Goal: Information Seeking & Learning: Learn about a topic

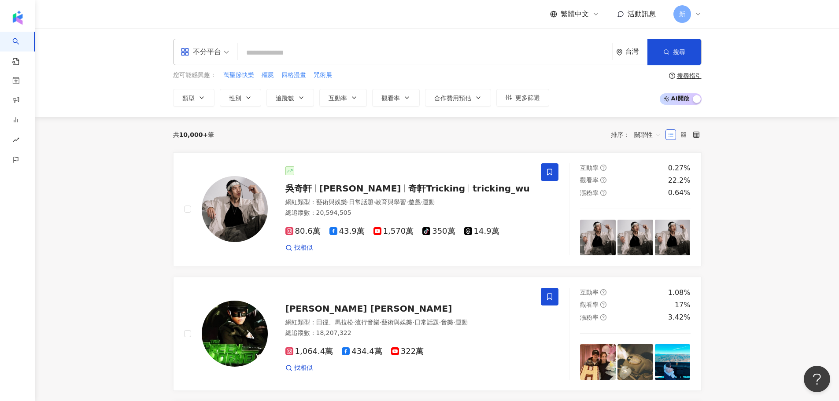
click at [327, 55] on input "search" at bounding box center [424, 52] width 367 height 17
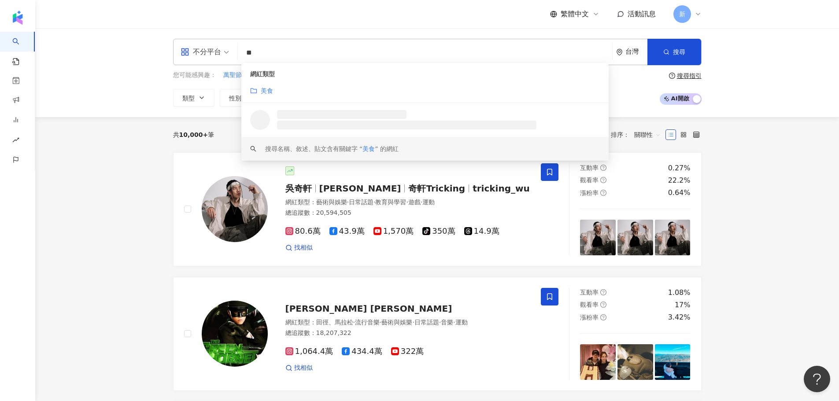
click at [367, 150] on span "美食" at bounding box center [368, 148] width 12 height 7
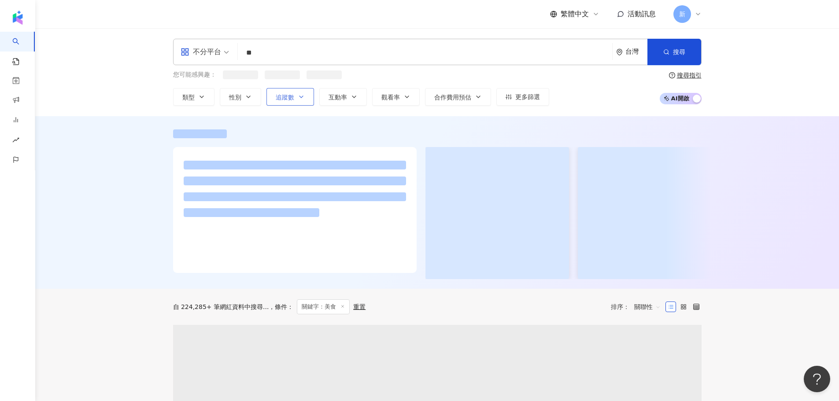
type input "**"
click at [296, 97] on button "追蹤數" at bounding box center [290, 98] width 48 height 18
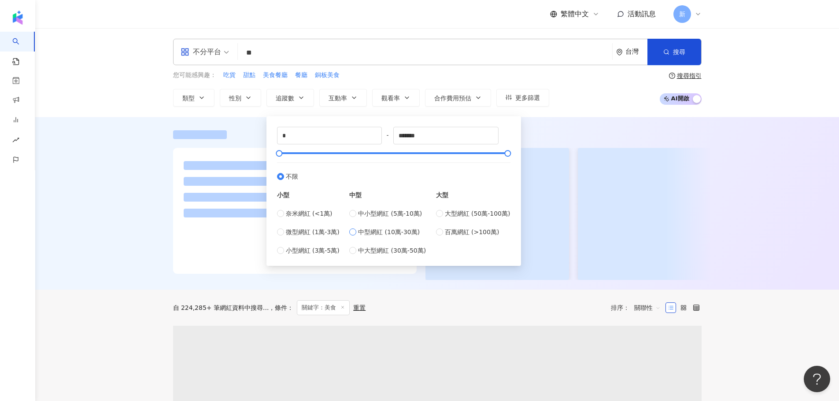
click at [376, 230] on span "中型網紅 (10萬-30萬)" at bounding box center [389, 232] width 62 height 10
type input "******"
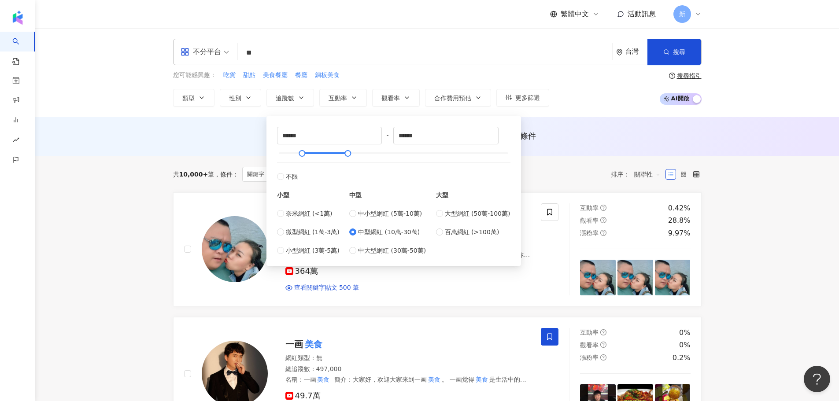
click at [177, 139] on div "AI 推薦 ： 無結果，請嘗試搜尋其他語言關鍵字或條件" at bounding box center [437, 135] width 528 height 11
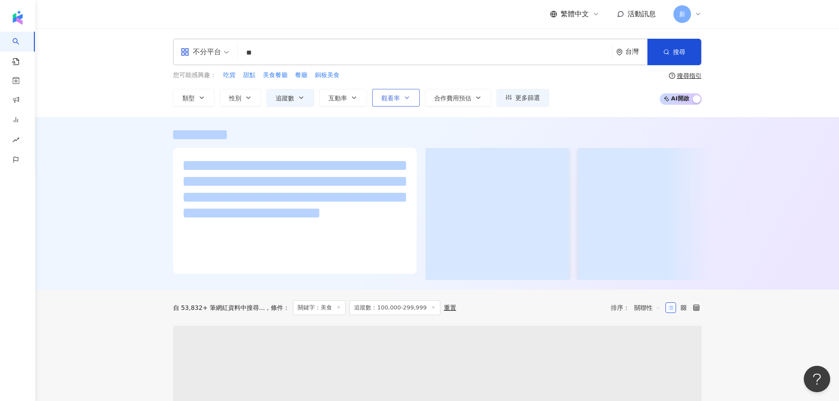
click at [383, 95] on span "觀看率" at bounding box center [390, 98] width 18 height 7
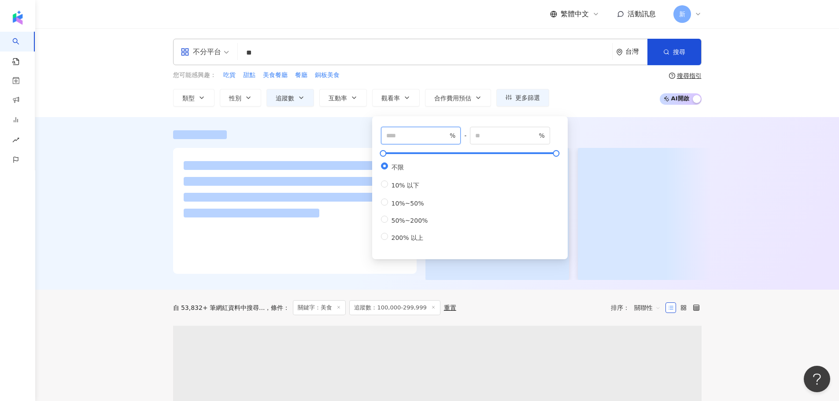
click at [399, 133] on input "number" at bounding box center [417, 136] width 62 height 10
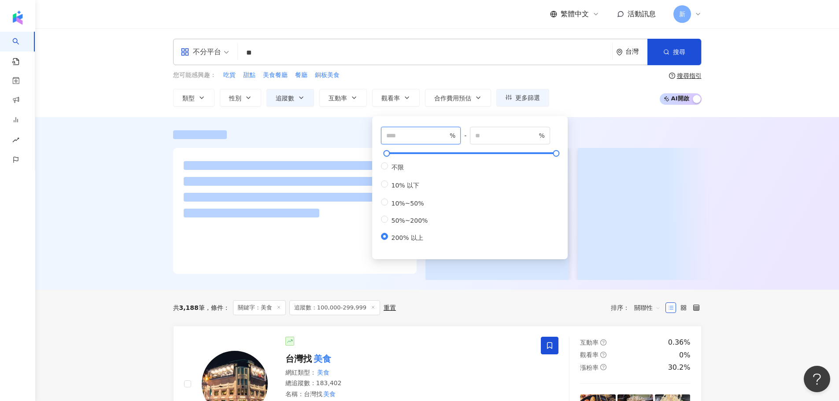
type input "***"
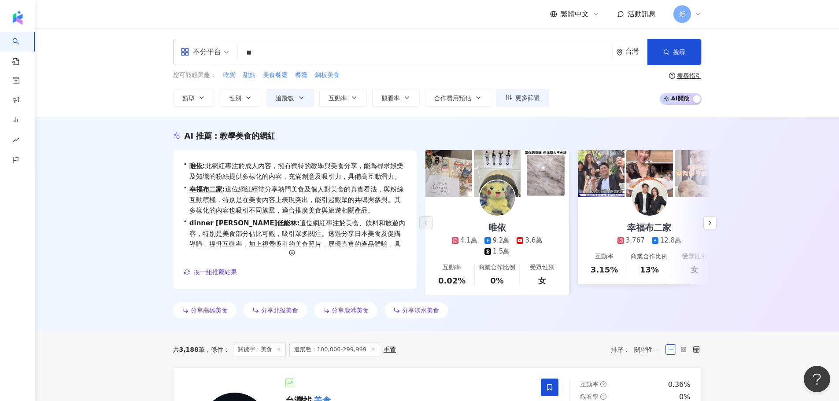
click at [605, 106] on div "您可能感興趣： 吃貨 甜點 美食餐廳 餐廳 銅板美食 類型 性別 追蹤數 互動率 觀看率 合作費用預估 更多篩選 ****** - ****** 不限 小型 …" at bounding box center [437, 88] width 528 height 36
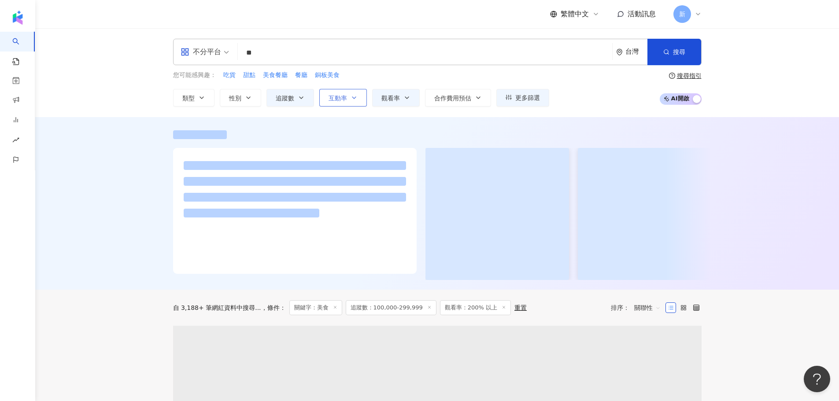
click at [331, 95] on span "互動率" at bounding box center [337, 98] width 18 height 7
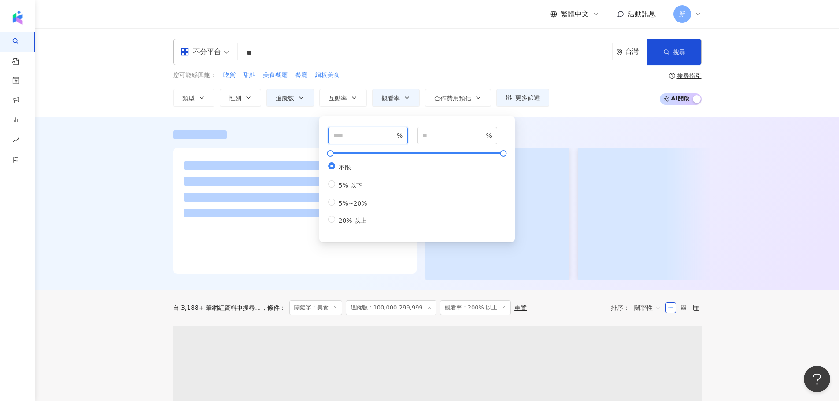
click at [350, 133] on input "number" at bounding box center [364, 136] width 62 height 10
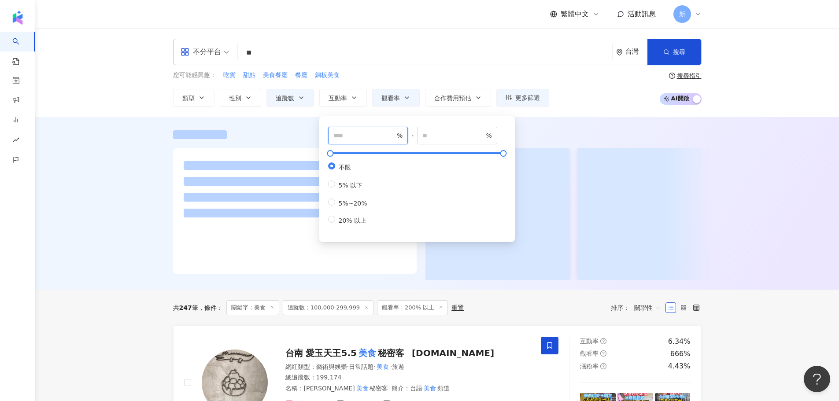
click at [349, 136] on input "number" at bounding box center [364, 136] width 62 height 10
type input "*"
click at [562, 113] on div "不分平台 ** 台灣 搜尋 loading keyword 網紅類型 美食 搜尋名稱、敘述、貼文含有關鍵字 “ 美食 ” 的網紅 您可能感興趣： 吃貨 甜點 …" at bounding box center [436, 72] width 803 height 89
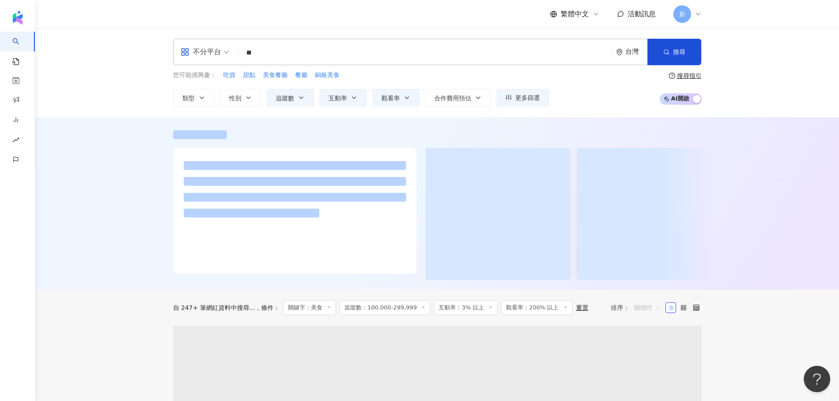
click at [653, 315] on span "關聯性" at bounding box center [647, 308] width 26 height 14
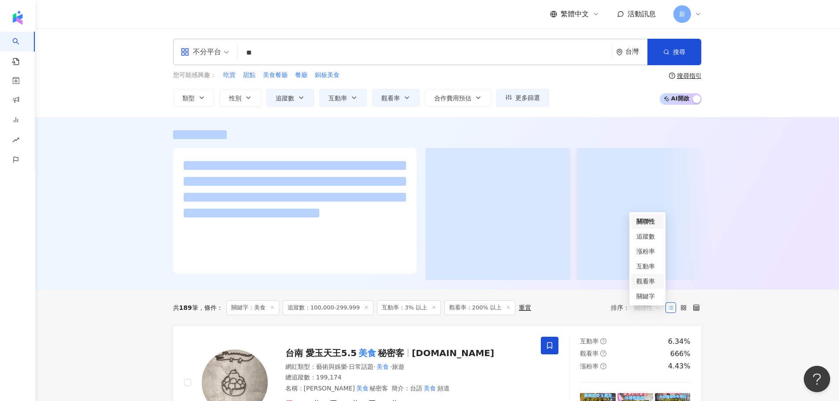
click at [653, 283] on div "觀看率" at bounding box center [647, 281] width 22 height 10
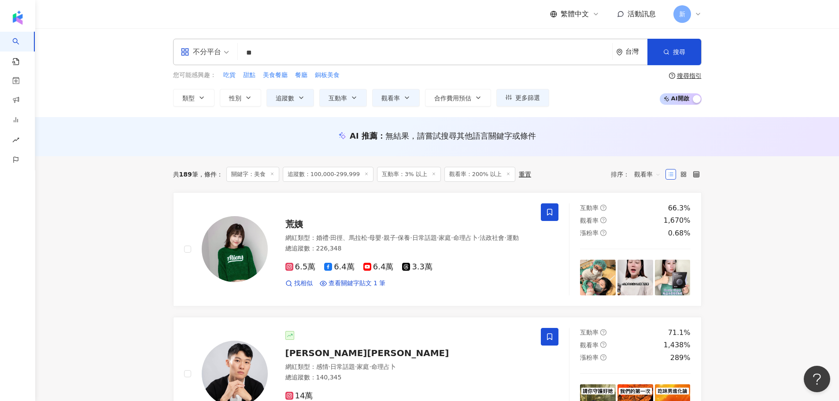
click at [208, 56] on div "不分平台" at bounding box center [200, 52] width 41 height 14
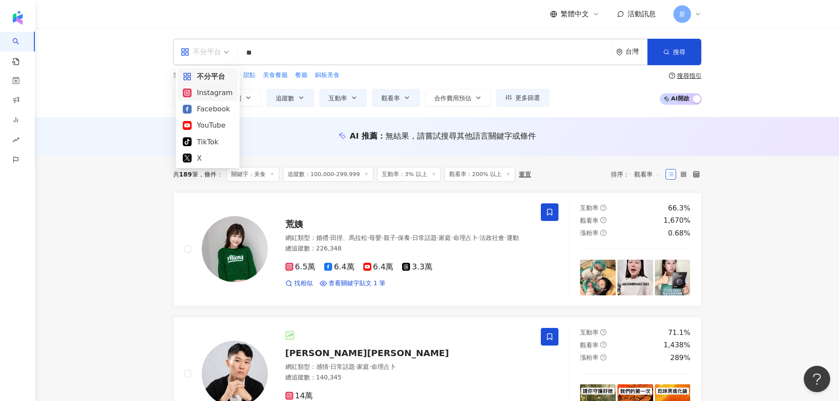
click at [219, 92] on div "Instagram" at bounding box center [208, 92] width 50 height 11
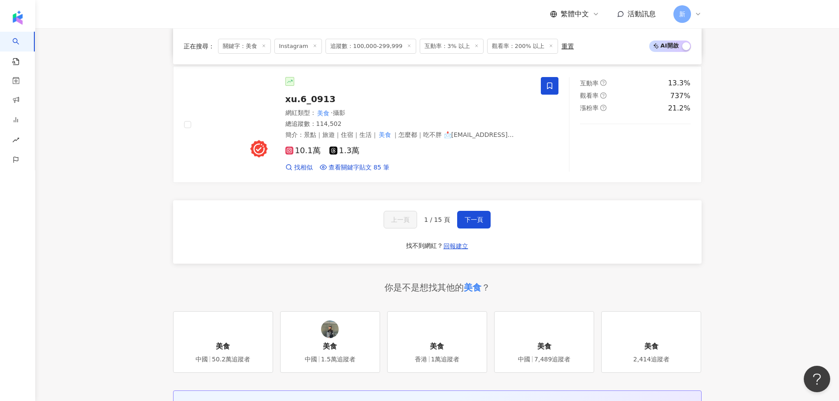
scroll to position [1409, 0]
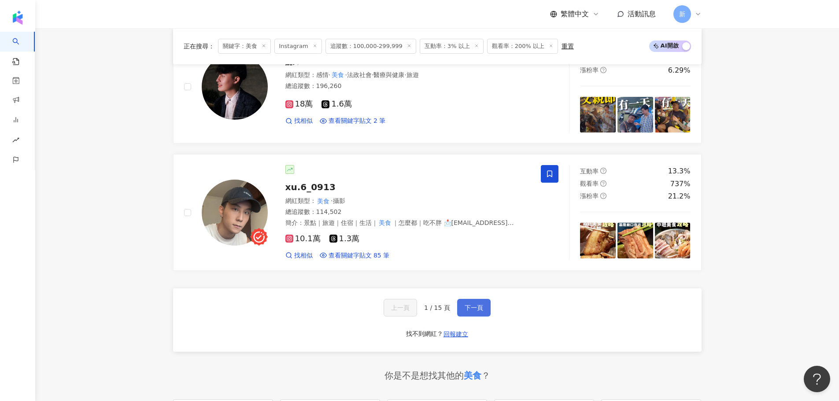
click at [472, 310] on span "下一頁" at bounding box center [473, 307] width 18 height 7
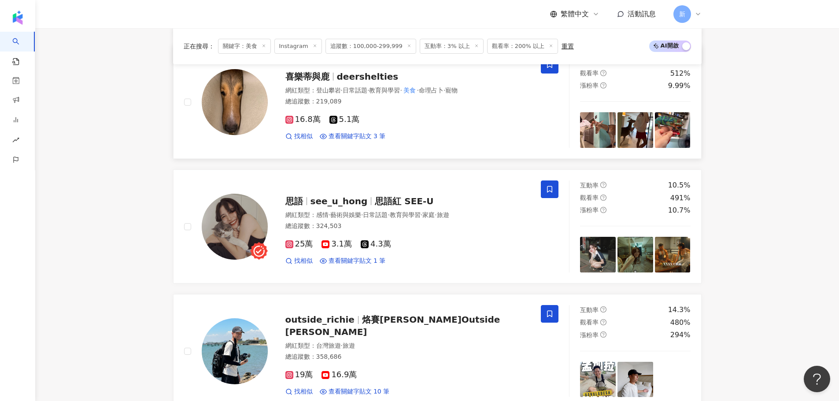
scroll to position [1363, 0]
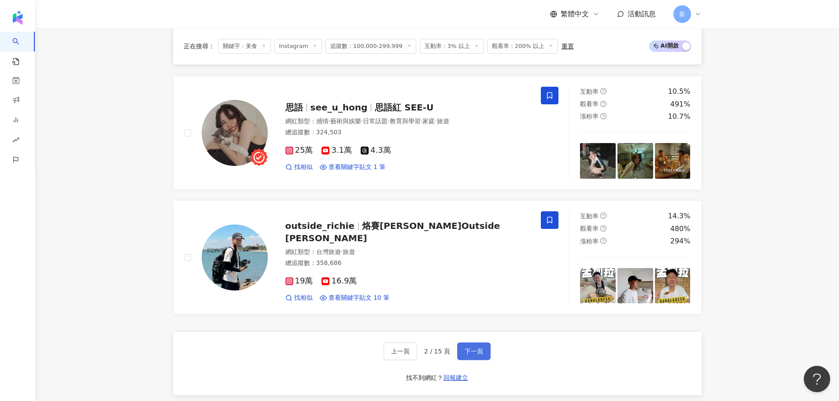
click at [479, 345] on button "下一頁" at bounding box center [473, 352] width 33 height 18
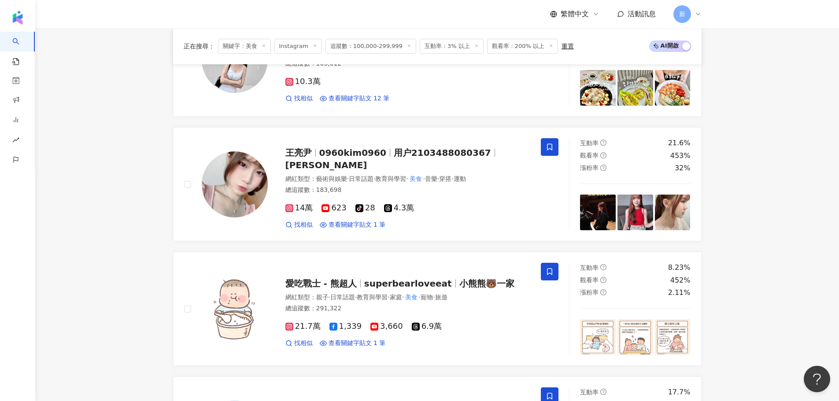
scroll to position [1407, 0]
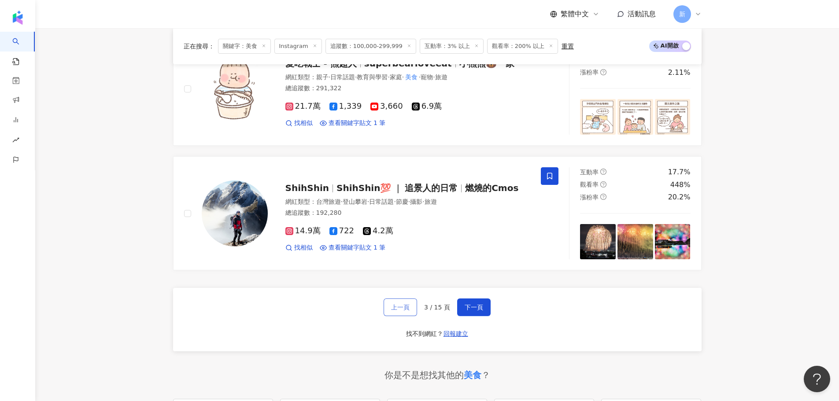
click at [402, 302] on button "上一頁" at bounding box center [399, 307] width 33 height 18
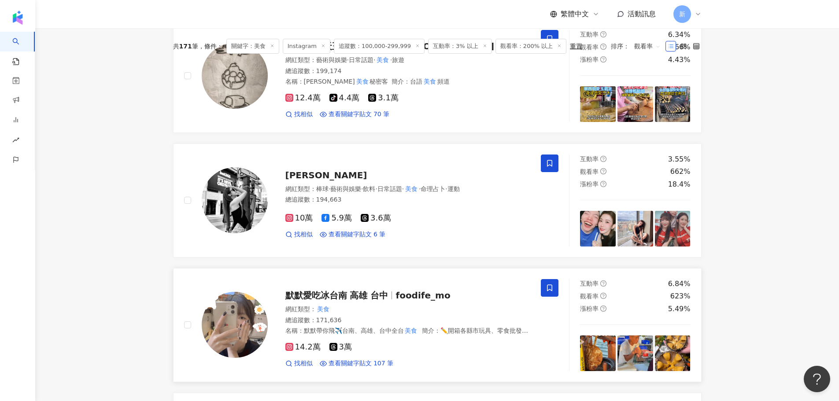
scroll to position [86, 0]
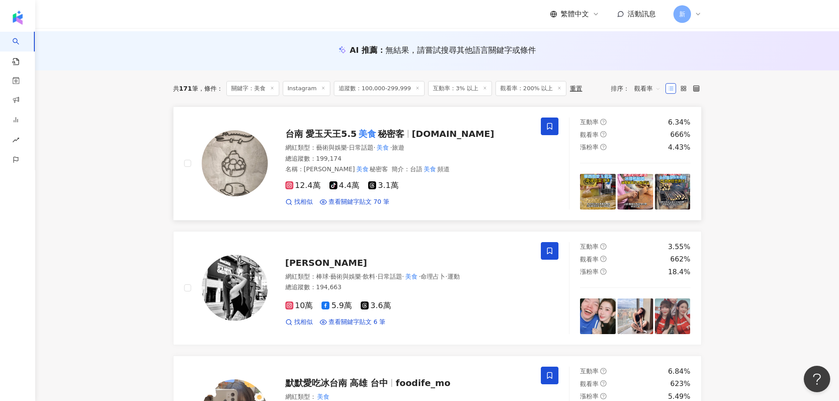
click at [371, 137] on mark "美食" at bounding box center [367, 134] width 21 height 14
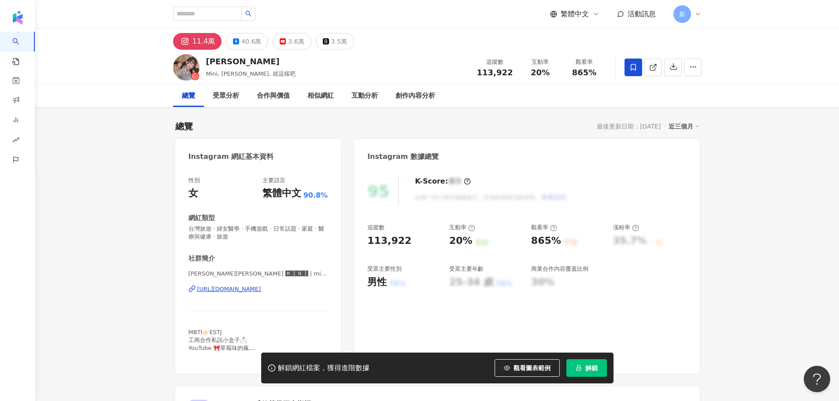
click at [257, 290] on div "https://www.instagram.com/mini780622/" at bounding box center [229, 289] width 64 height 8
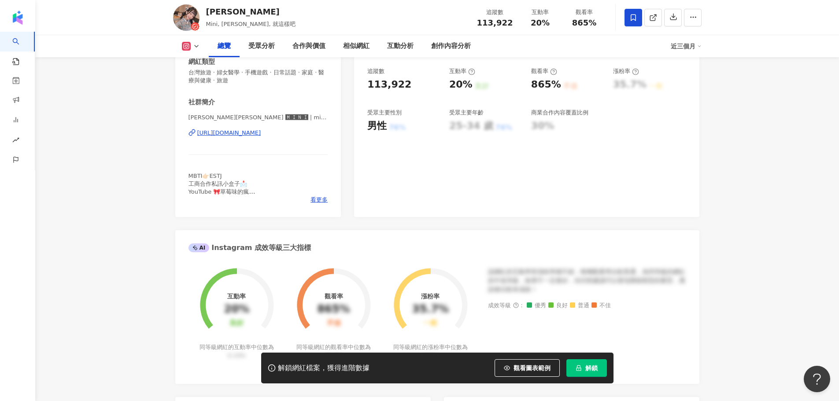
scroll to position [308, 0]
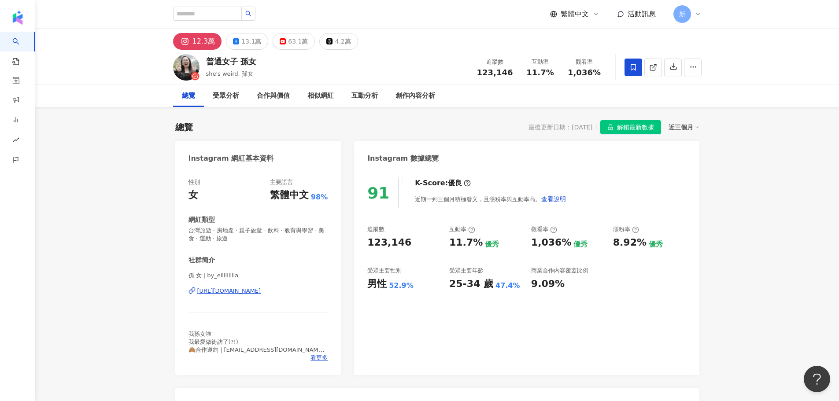
click at [261, 290] on div "https://www.instagram.com/by_ellllllllla/" at bounding box center [229, 291] width 64 height 8
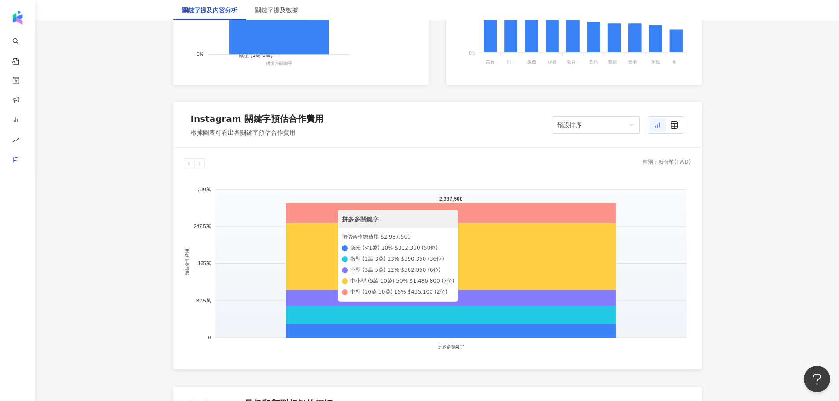
scroll to position [748, 0]
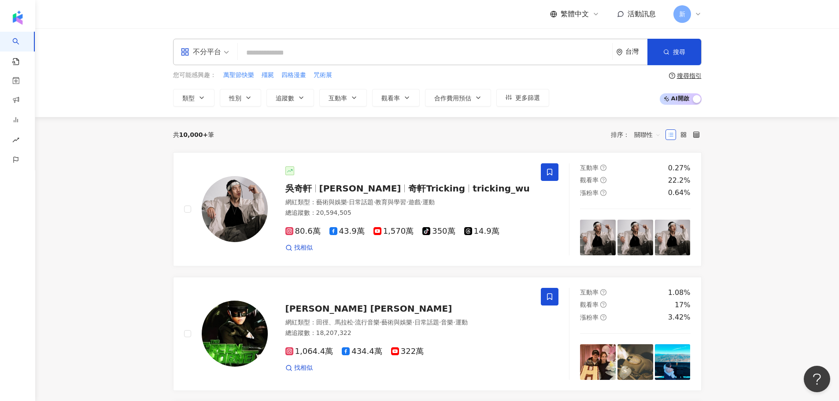
click at [402, 48] on input "search" at bounding box center [424, 52] width 367 height 17
paste input "*******"
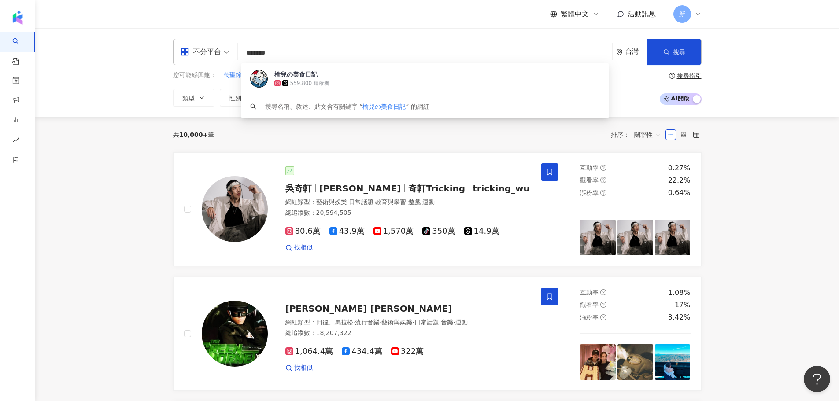
drag, startPoint x: 307, startPoint y: 47, endPoint x: 111, endPoint y: 41, distance: 196.4
click at [112, 42] on div "不分平台 ******* 台灣 搜尋 02a000f7-a7cd-4a55-9a14-492d08a737e8 榆兒の美食日記 559,800 追蹤者 搜尋名…" at bounding box center [436, 72] width 803 height 89
paste input "*******"
type input "**********"
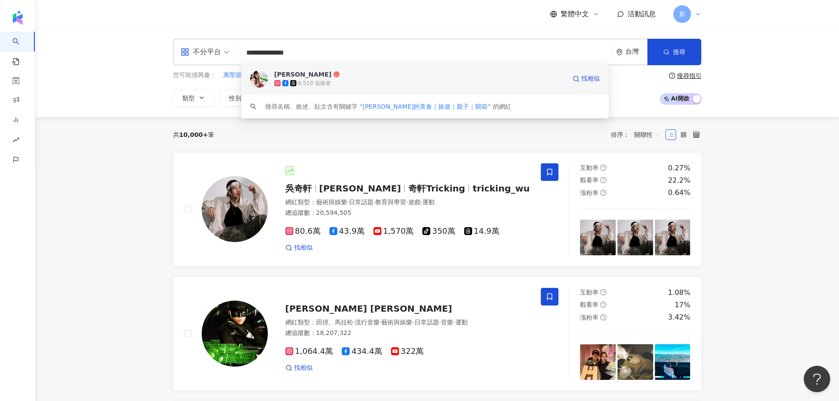
click at [339, 79] on div "6,510 追蹤者" at bounding box center [419, 83] width 291 height 9
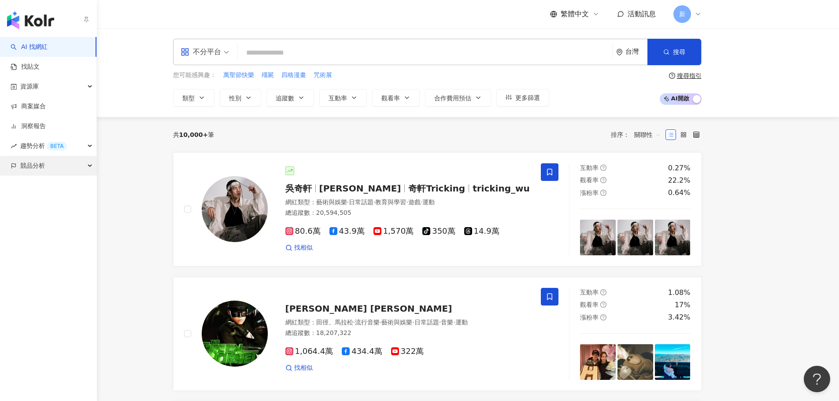
click at [52, 169] on div "競品分析" at bounding box center [48, 166] width 96 height 20
click at [66, 87] on div "資源庫" at bounding box center [48, 87] width 96 height 20
click at [40, 224] on span "競品分析" at bounding box center [32, 225] width 25 height 20
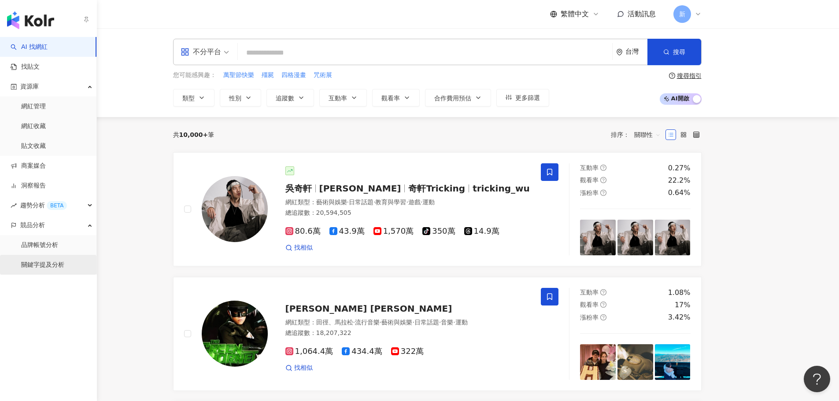
click at [58, 266] on link "關鍵字提及分析" at bounding box center [42, 265] width 43 height 9
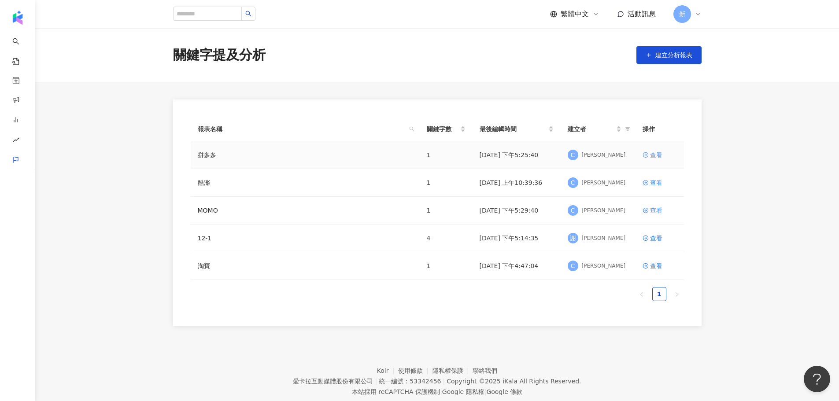
click at [651, 153] on div "查看" at bounding box center [656, 155] width 12 height 10
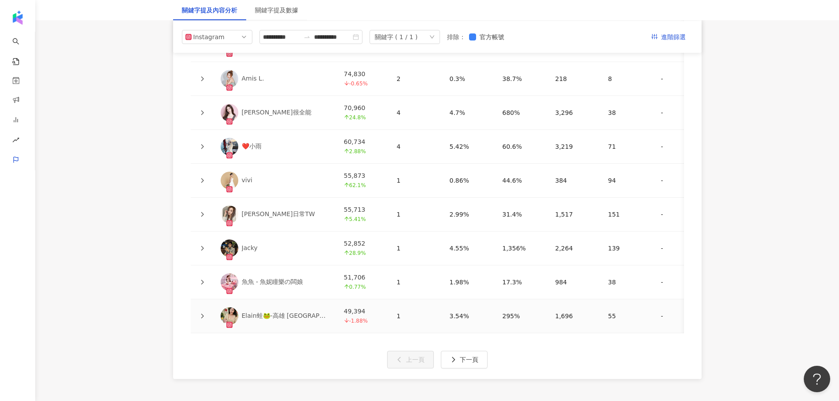
scroll to position [1903, 0]
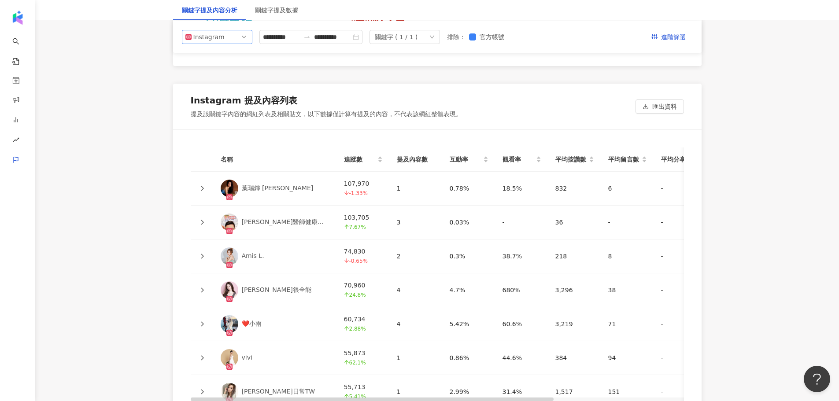
click at [229, 40] on span "Instagram" at bounding box center [216, 36] width 63 height 13
click at [223, 70] on div "Facebook" at bounding box center [211, 72] width 29 height 10
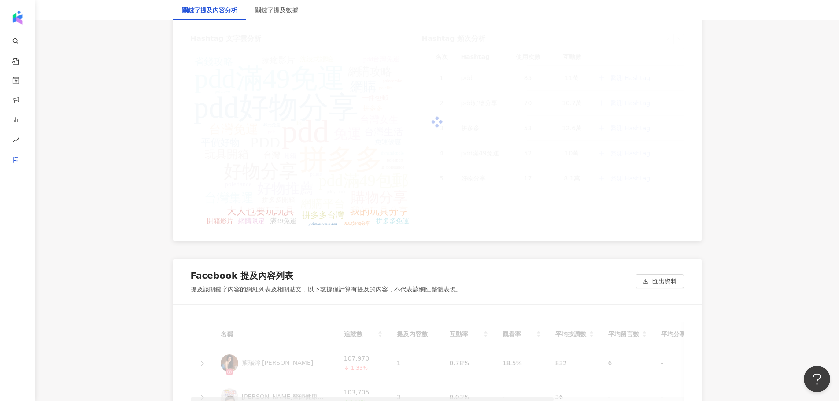
scroll to position [1761, 0]
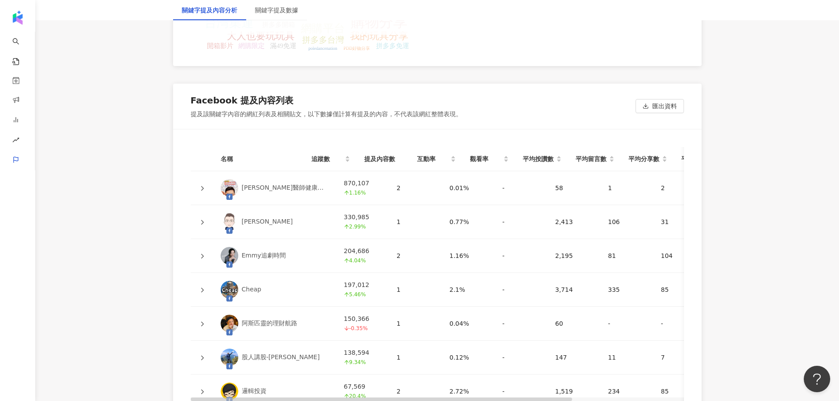
click at [228, 10] on div "關鍵字提及內容分析" at bounding box center [209, 10] width 55 height 10
click at [667, 109] on span "匯出資料" at bounding box center [664, 106] width 25 height 14
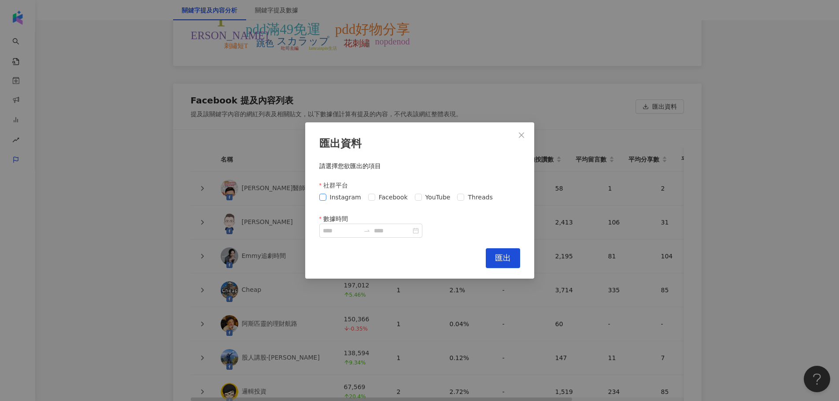
click at [333, 196] on span "Instagram" at bounding box center [345, 197] width 38 height 10
click at [382, 197] on span "Facebook" at bounding box center [393, 197] width 36 height 10
click at [339, 244] on div "匯出資料 請選擇您欲匯出的項目 社群平台 Instagram Facebook YouTube Threads 數據時間 Cancel 匯出" at bounding box center [419, 200] width 229 height 156
click at [341, 231] on input "數據時間" at bounding box center [341, 231] width 37 height 10
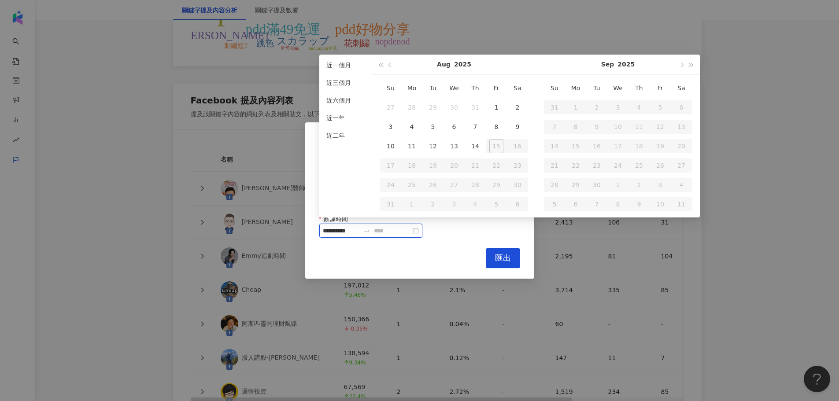
type input "**********"
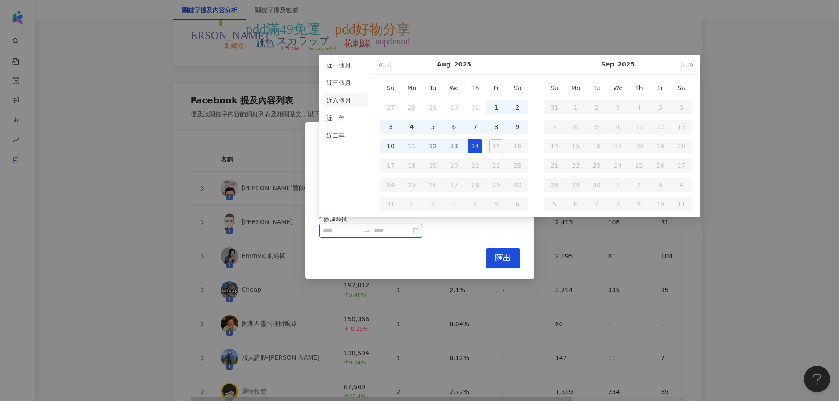
type input "**********"
click at [343, 99] on li "近六個月" at bounding box center [345, 100] width 45 height 14
type input "**********"
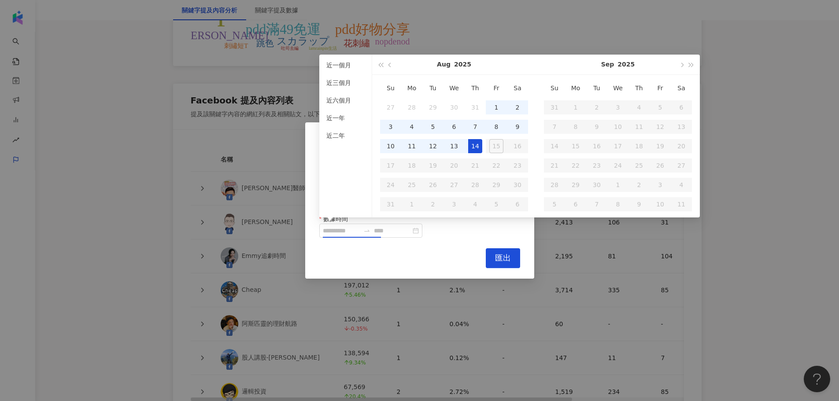
type input "**********"
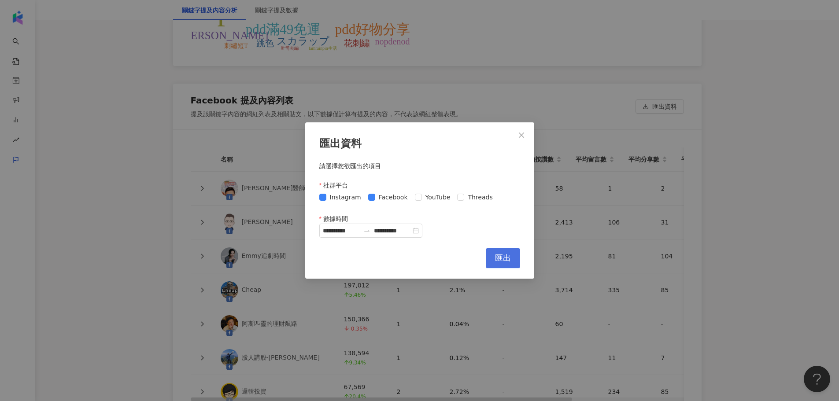
click at [499, 258] on span "匯出" at bounding box center [503, 258] width 16 height 10
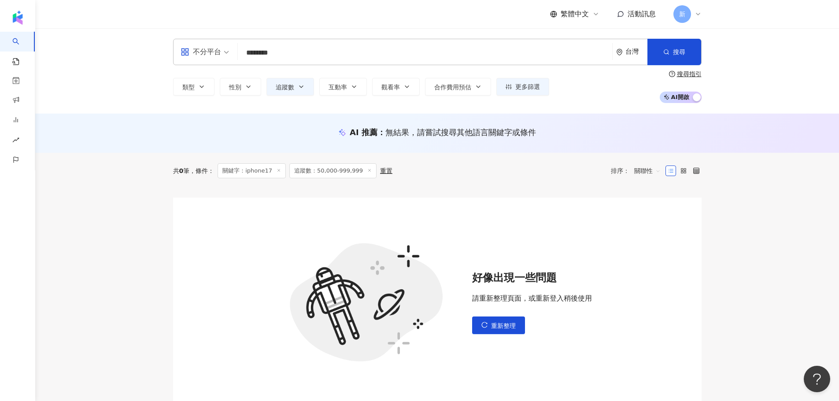
click at [295, 50] on input "********" at bounding box center [424, 52] width 367 height 17
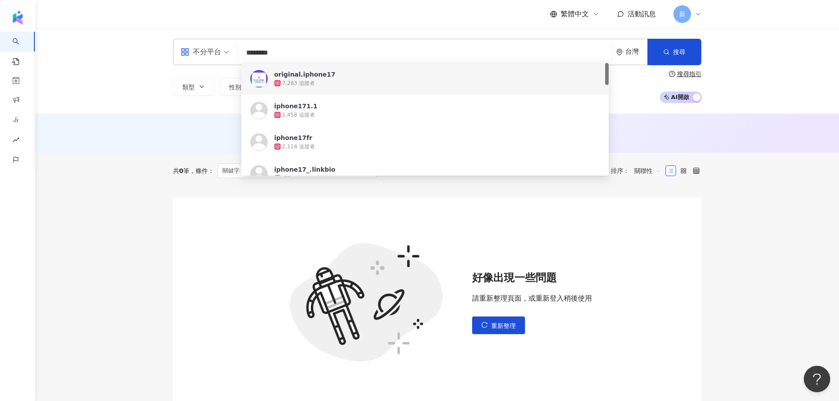
drag, startPoint x: 312, startPoint y: 49, endPoint x: 217, endPoint y: 47, distance: 95.1
click at [217, 47] on div "不分平台 ******** 台灣 搜尋 675cedef-90aa-4871-b0b9-1a604f871e4d [URL][DOMAIN_NAME] ori…" at bounding box center [437, 52] width 528 height 26
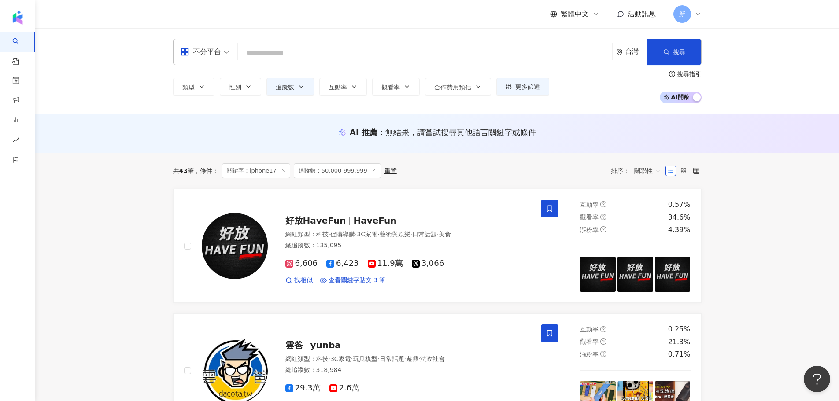
click at [284, 173] on icon at bounding box center [283, 170] width 4 height 4
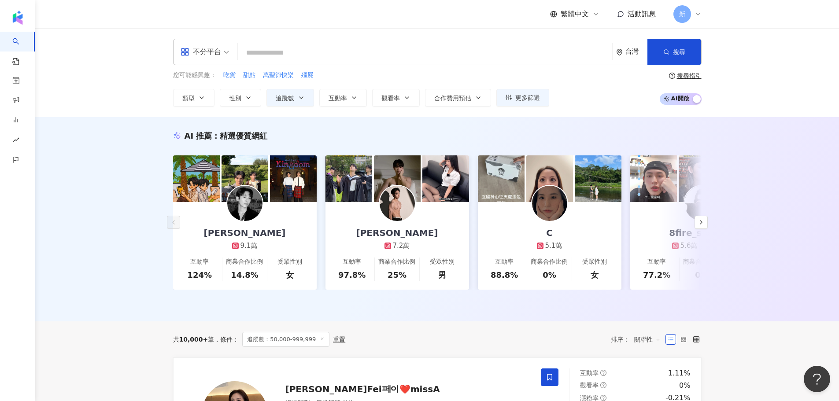
click at [226, 49] on span "不分平台" at bounding box center [204, 52] width 48 height 14
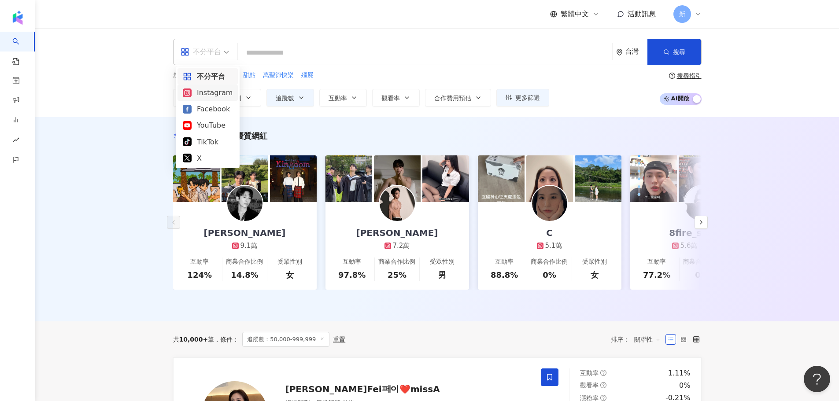
click at [224, 91] on div "Instagram" at bounding box center [208, 92] width 50 height 11
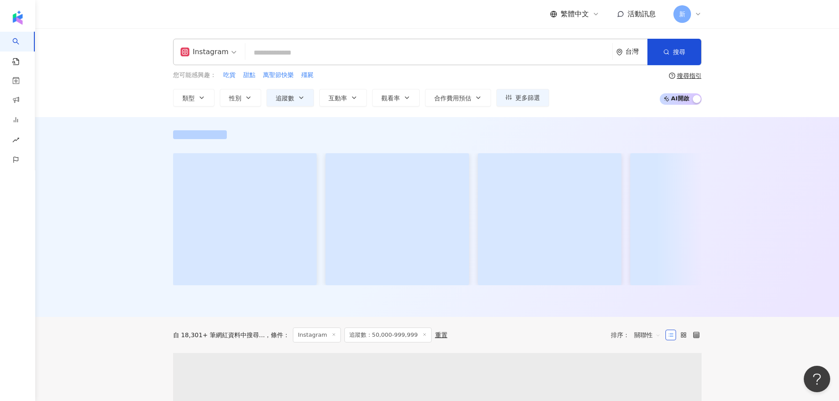
click at [281, 56] on input "search" at bounding box center [429, 52] width 360 height 17
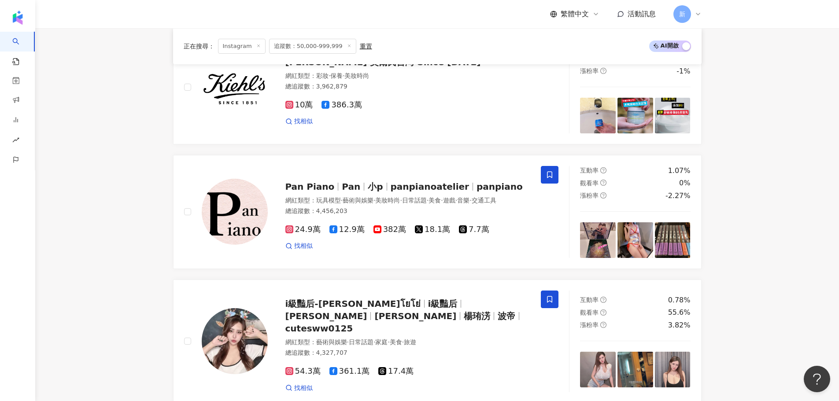
scroll to position [1453, 0]
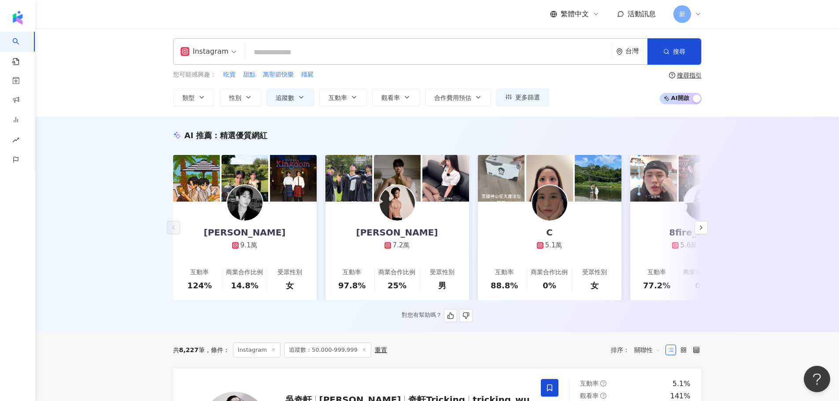
scroll to position [0, 0]
click at [279, 56] on input "search" at bounding box center [429, 52] width 360 height 17
click at [704, 226] on button "button" at bounding box center [700, 227] width 13 height 13
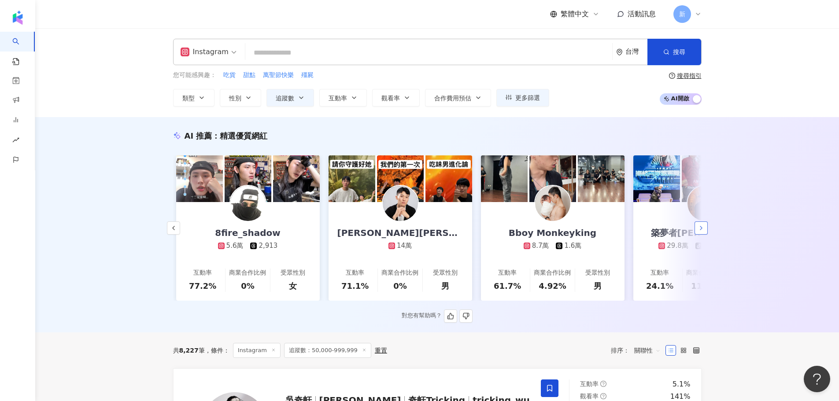
scroll to position [0, 457]
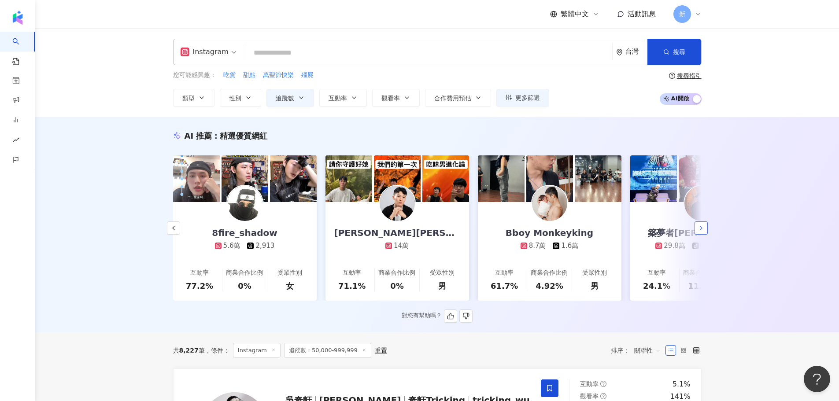
click at [699, 232] on icon "button" at bounding box center [700, 228] width 7 height 7
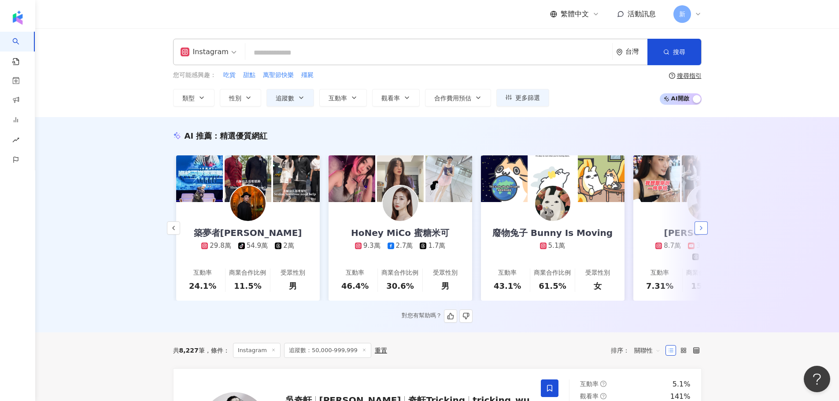
scroll to position [0, 914]
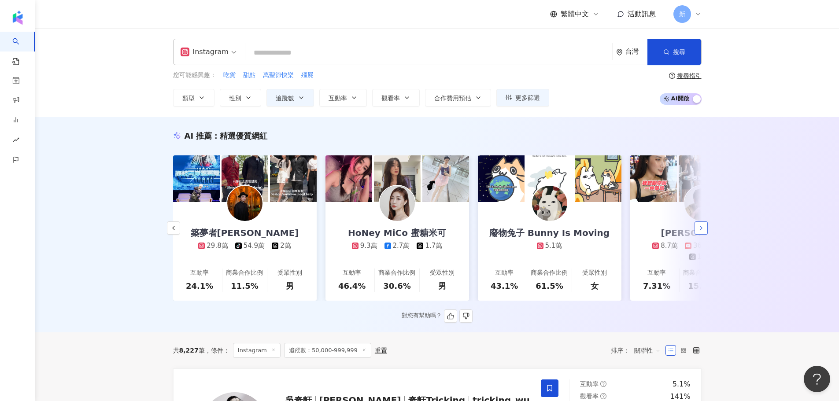
click at [699, 232] on icon "button" at bounding box center [700, 228] width 7 height 7
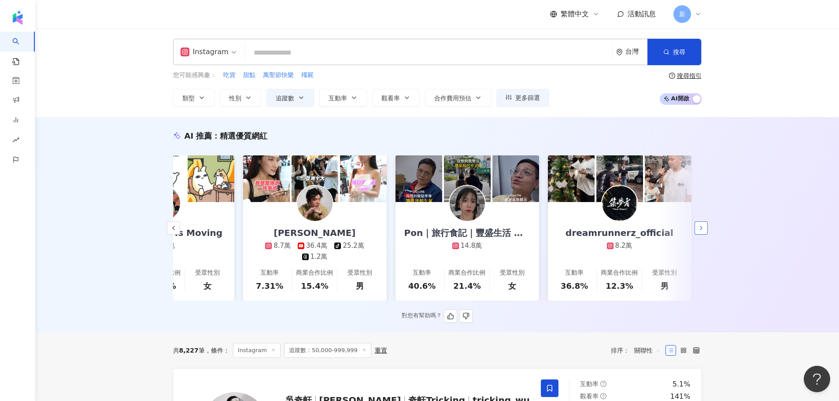
scroll to position [0, 1317]
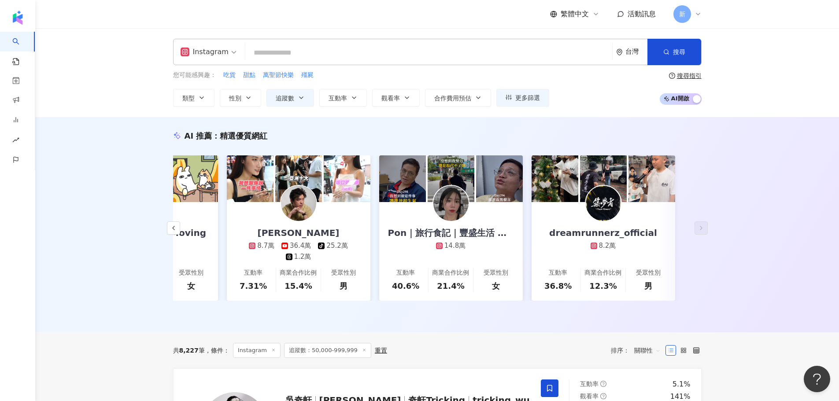
click at [316, 49] on input "search" at bounding box center [429, 52] width 360 height 17
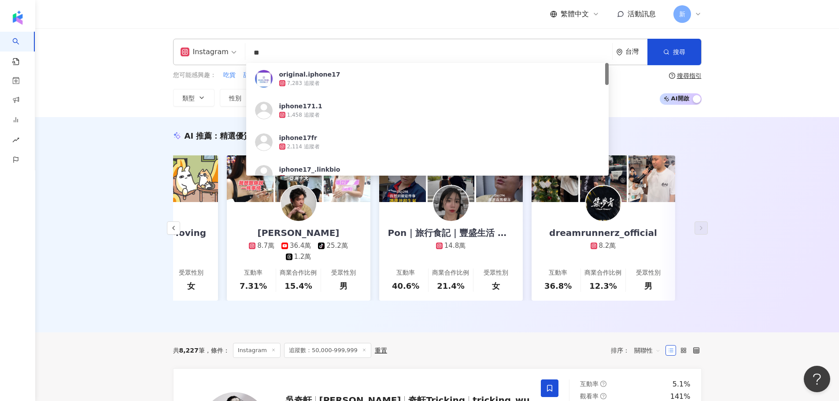
type input "*"
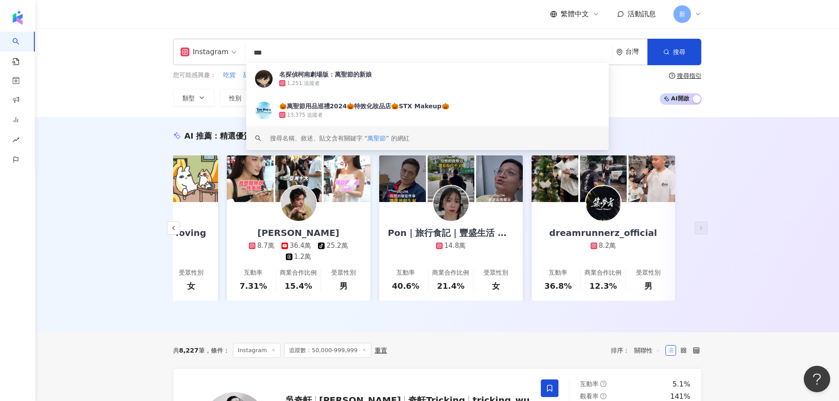
click at [352, 138] on div "搜尋名稱、敘述、貼文含有關鍵字 “ 萬聖節 ” 的網紅" at bounding box center [340, 138] width 140 height 10
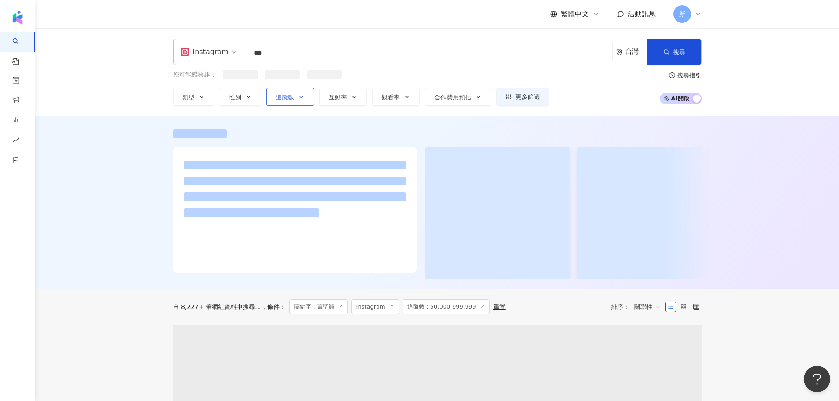
type input "***"
click at [294, 100] on span "追蹤數" at bounding box center [285, 97] width 18 height 7
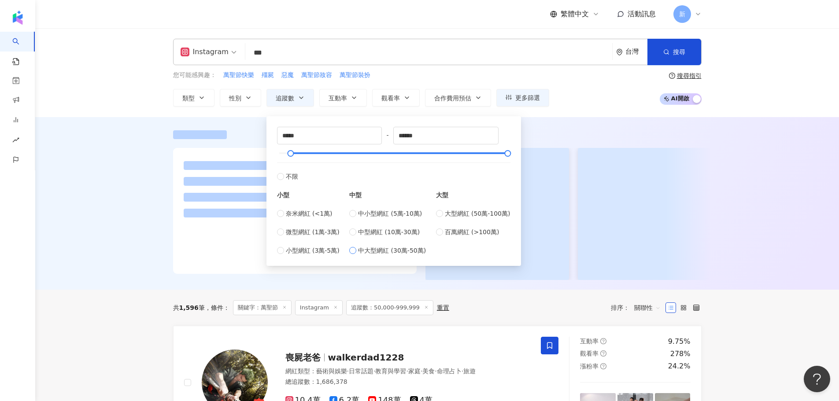
click at [365, 248] on span "中大型網紅 (30萬-50萬)" at bounding box center [392, 251] width 68 height 10
type input "******"
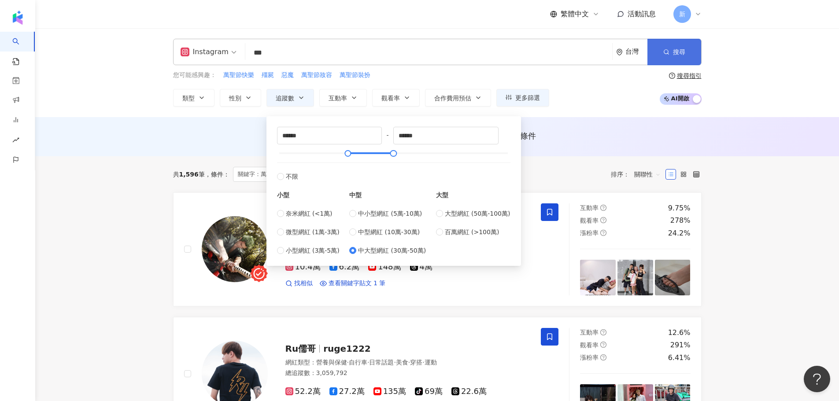
click at [676, 61] on button "搜尋" at bounding box center [674, 52] width 54 height 26
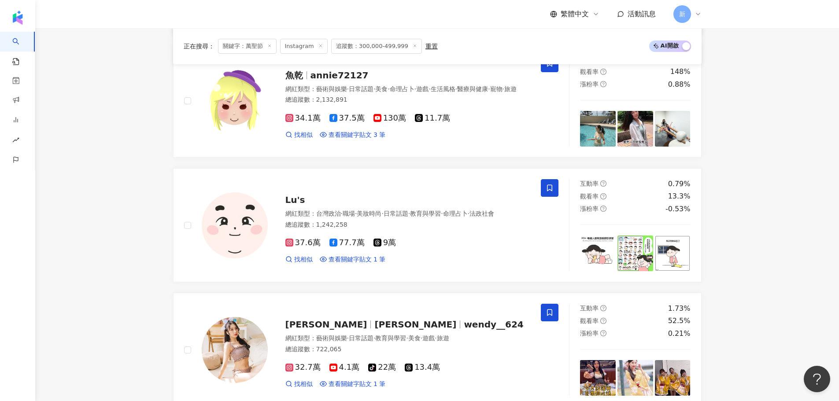
scroll to position [1277, 0]
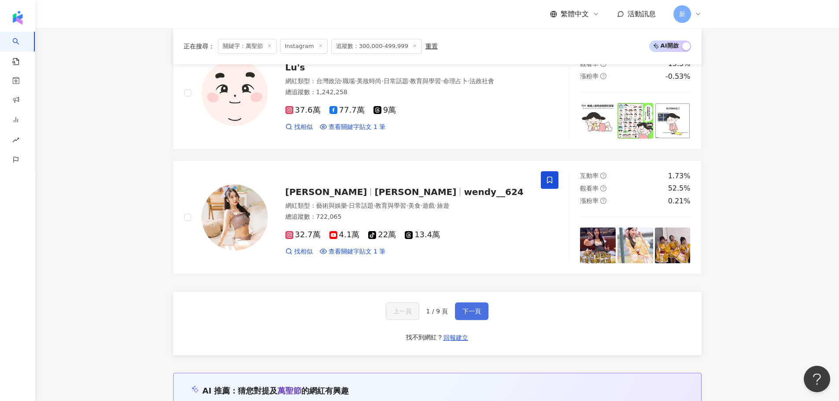
click at [474, 309] on span "下一頁" at bounding box center [471, 311] width 18 height 7
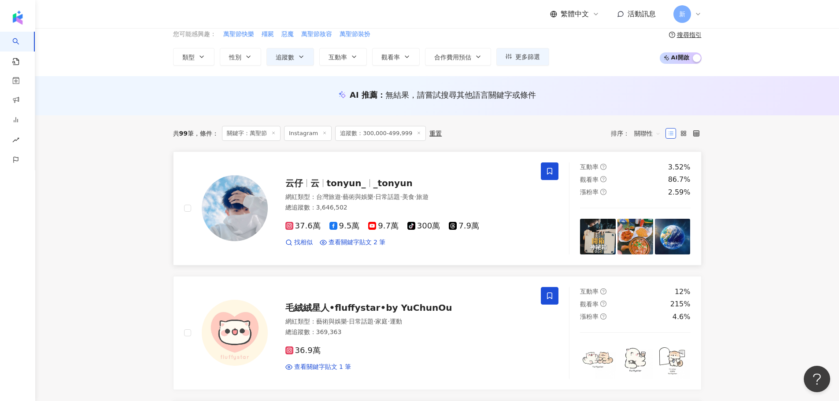
scroll to position [0, 0]
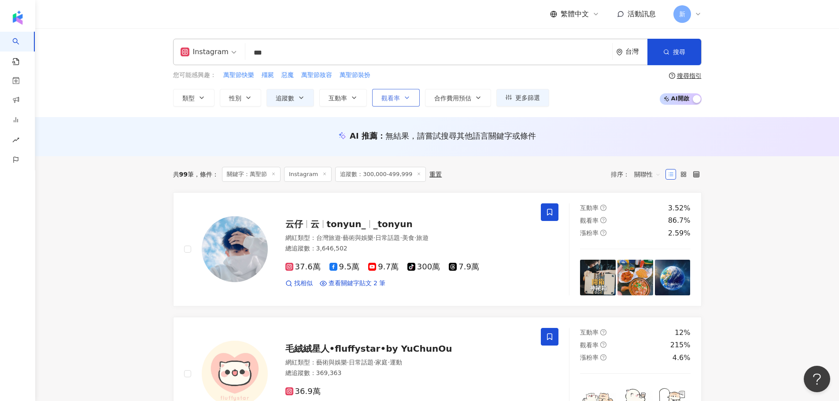
click at [402, 101] on button "觀看率" at bounding box center [396, 98] width 48 height 18
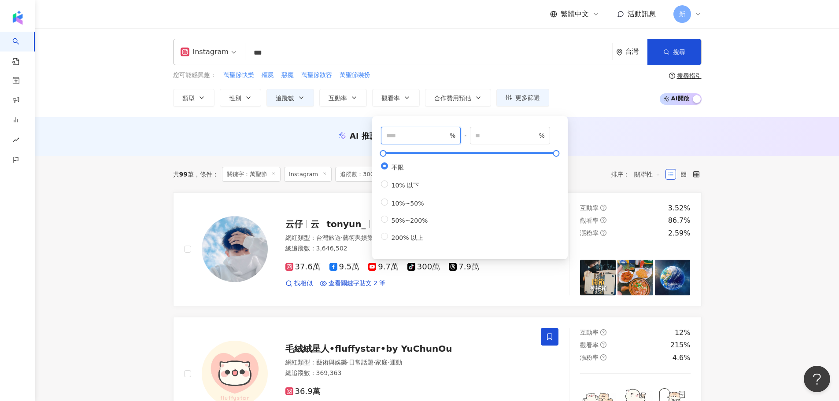
click at [402, 135] on input "number" at bounding box center [417, 136] width 62 height 10
type input "***"
click at [486, 79] on div "您可能感興趣： 萬聖節快樂 殭屍 惡魔 萬聖節妝容 萬聖節裝扮" at bounding box center [361, 75] width 376 height 10
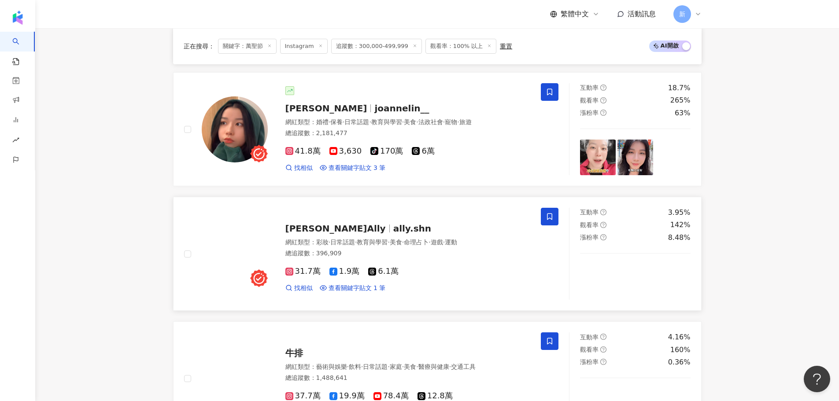
scroll to position [741, 0]
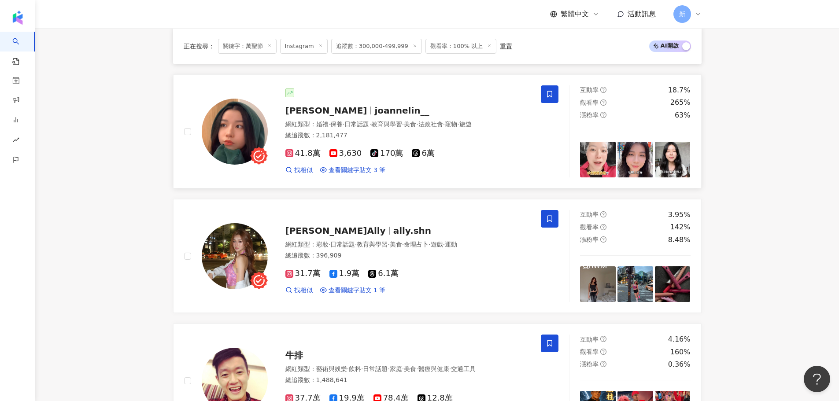
click at [556, 96] on span at bounding box center [550, 94] width 18 height 18
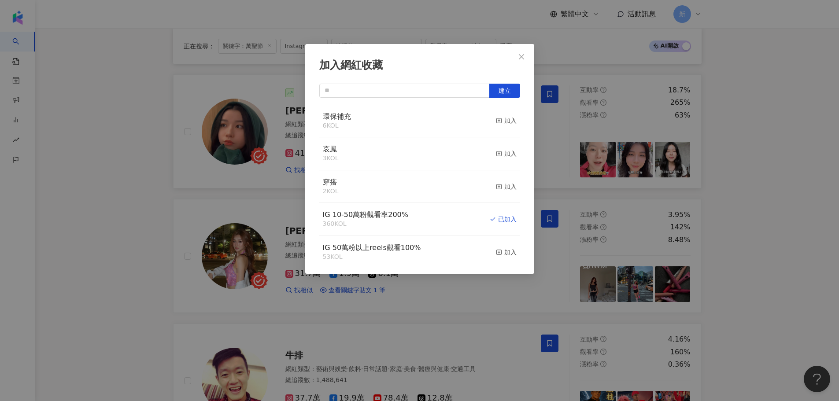
click at [401, 98] on div "建立 環保補充 6 KOL 加入 哀鳳 3 KOL 加入 穿搭 2 KOL 加入 IG 10-50萬粉觀看率200% 360 KOL 已加入 IG 50萬粉以…" at bounding box center [419, 174] width 201 height 180
click at [402, 90] on input "text" at bounding box center [404, 91] width 170 height 14
type input "*"
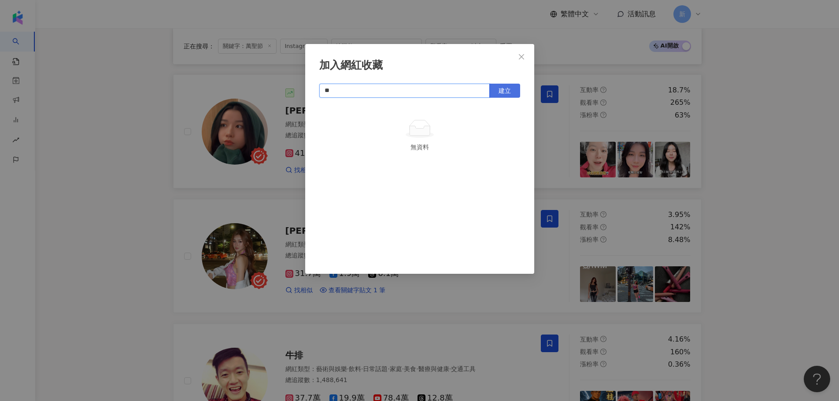
click at [495, 88] on button "建立" at bounding box center [504, 91] width 31 height 14
type input "**"
click at [517, 52] on button "Close" at bounding box center [521, 57] width 18 height 18
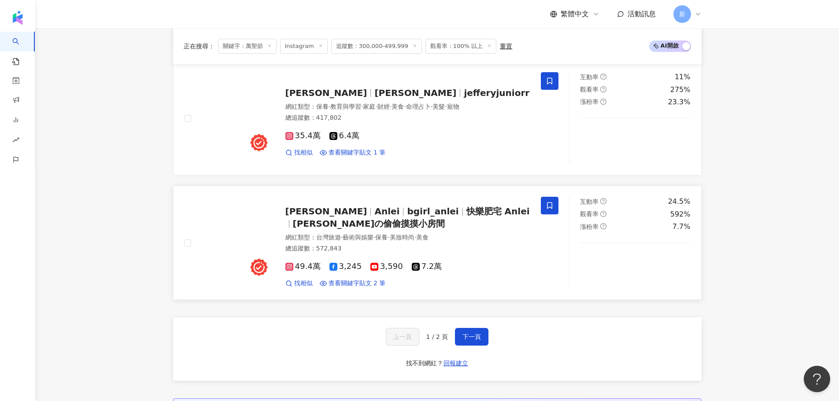
scroll to position [1357, 0]
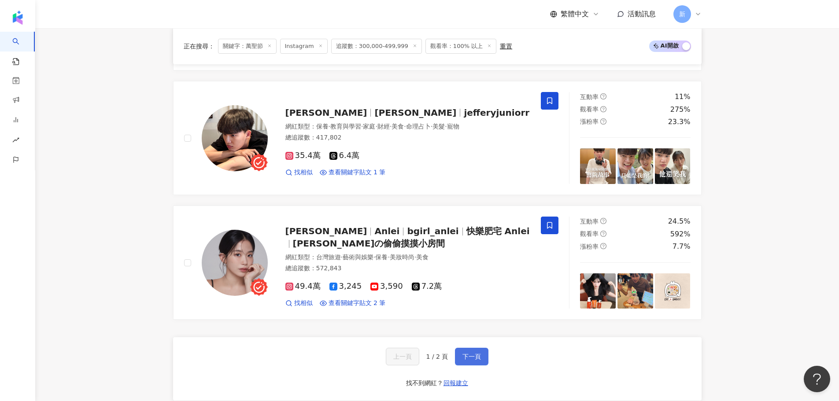
click at [464, 355] on span "下一頁" at bounding box center [471, 356] width 18 height 7
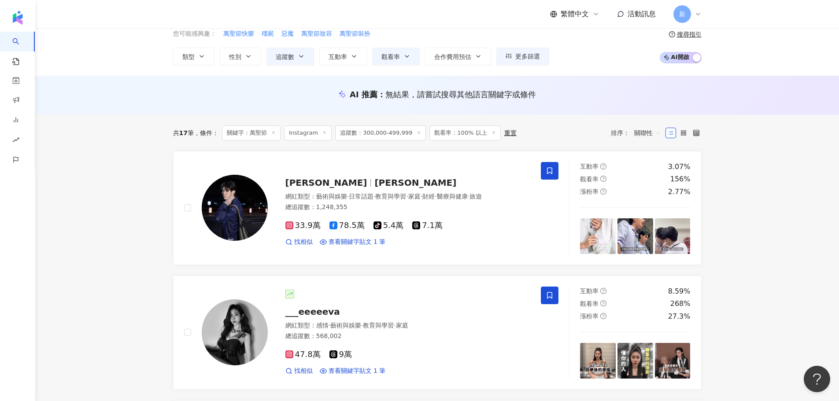
scroll to position [0, 0]
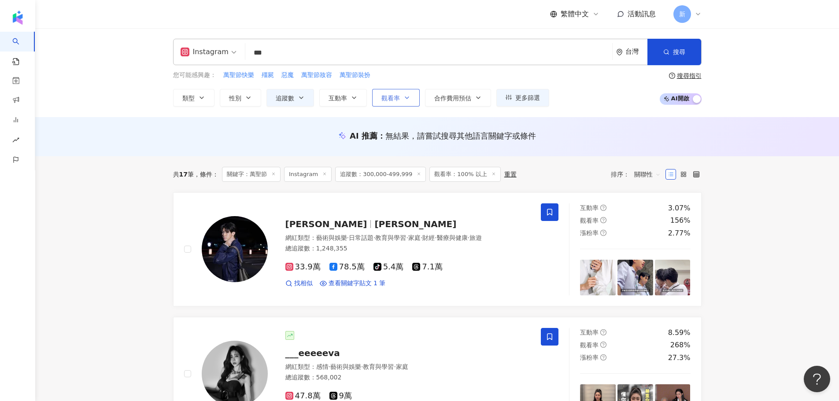
click at [394, 101] on span "觀看率" at bounding box center [390, 98] width 18 height 7
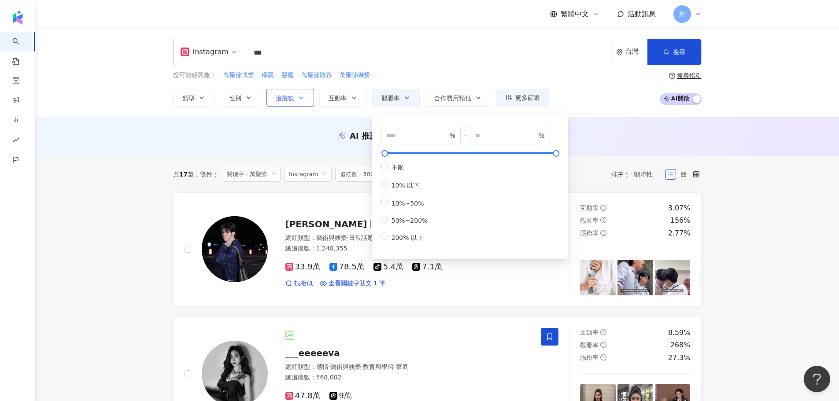
click at [295, 95] on button "追蹤數" at bounding box center [290, 98] width 48 height 18
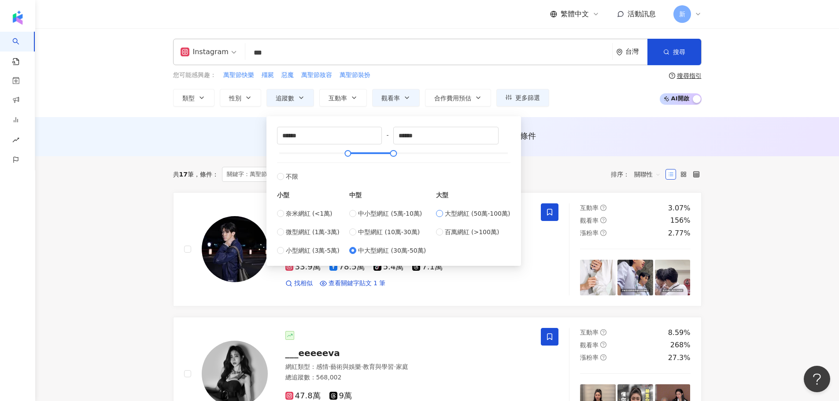
click at [449, 217] on span "大型網紅 (50萬-100萬)" at bounding box center [478, 214] width 66 height 10
type input "******"
click at [413, 81] on div "您可能感興趣： 萬聖節快樂 殭屍 惡魔 萬聖節妝容 萬聖節裝扮 類型 性別 追蹤數 互動率 觀看率 合作費用預估 更多篩選 ****** - ****** 不…" at bounding box center [361, 88] width 376 height 36
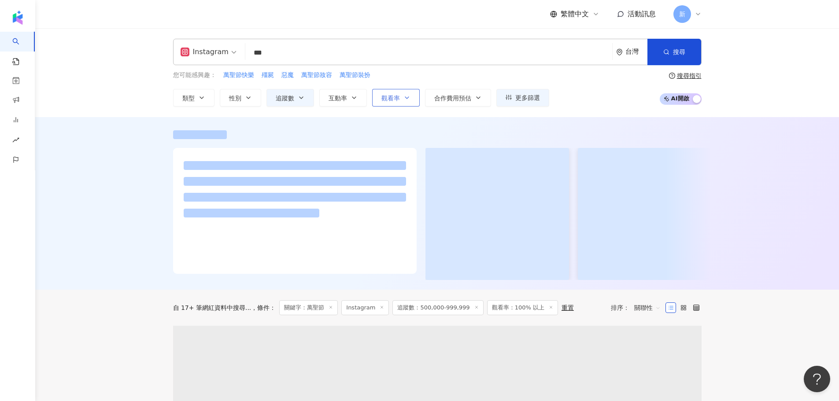
click at [407, 98] on icon "button" at bounding box center [407, 98] width 4 height 2
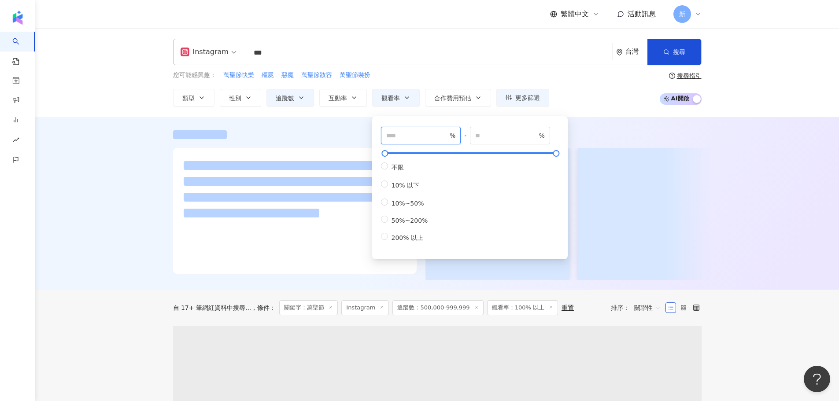
drag, startPoint x: 402, startPoint y: 135, endPoint x: 353, endPoint y: 133, distance: 48.9
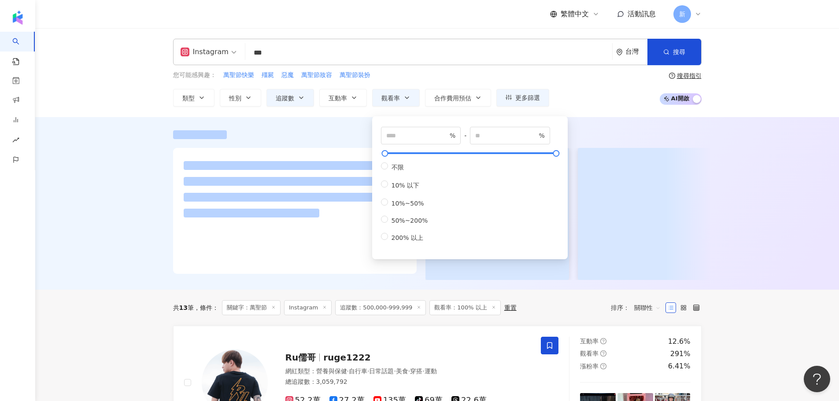
click at [172, 194] on div at bounding box center [437, 205] width 564 height 150
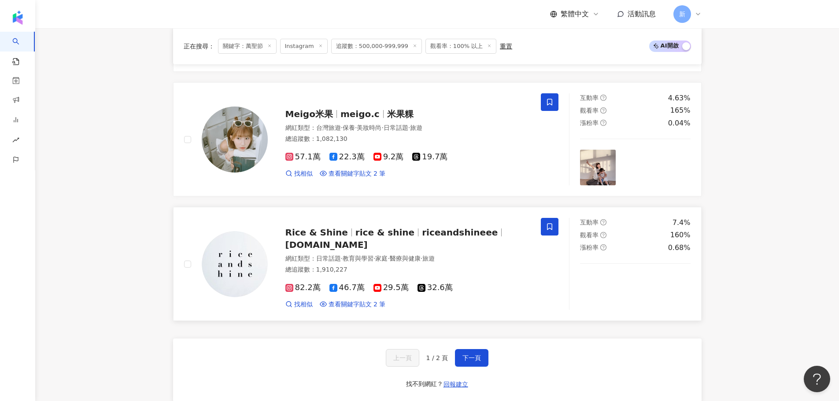
scroll to position [1453, 0]
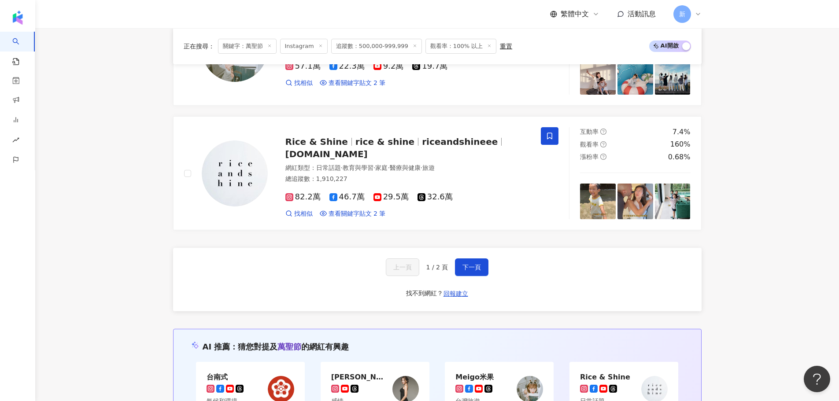
click at [478, 271] on div "上一頁 1 / 2 頁 下一頁 找不到網紅？ 回報建立" at bounding box center [437, 279] width 528 height 63
click at [477, 264] on span "下一頁" at bounding box center [471, 267] width 18 height 7
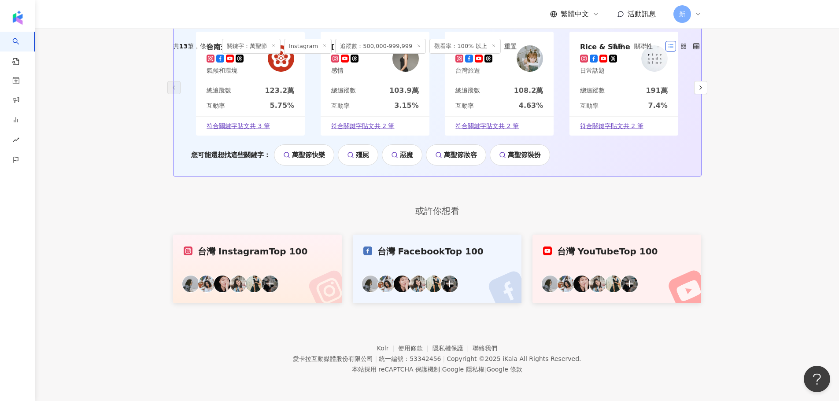
scroll to position [82, 0]
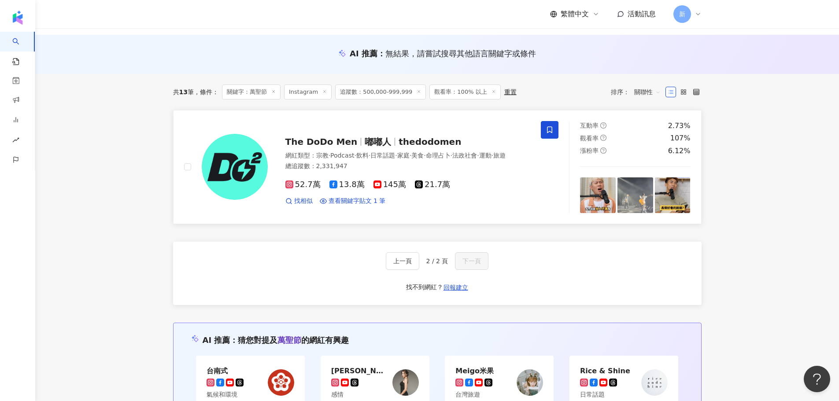
click at [553, 131] on icon at bounding box center [549, 130] width 8 height 8
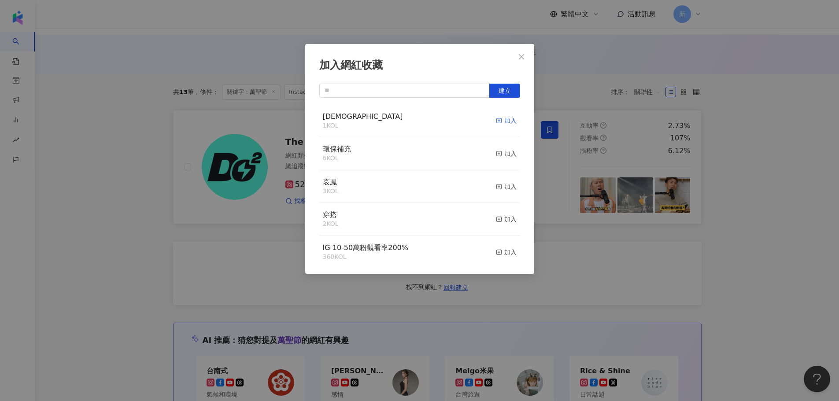
click at [500, 122] on div "加入" at bounding box center [506, 121] width 21 height 10
click at [512, 55] on span "Close" at bounding box center [521, 56] width 18 height 7
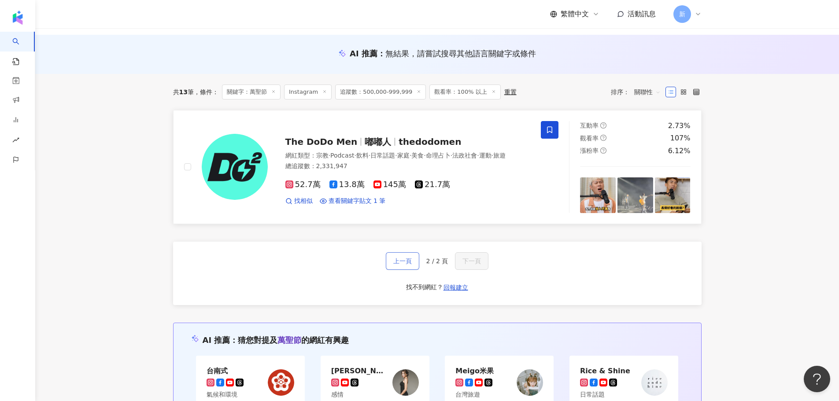
click at [407, 258] on span "上一頁" at bounding box center [402, 261] width 18 height 7
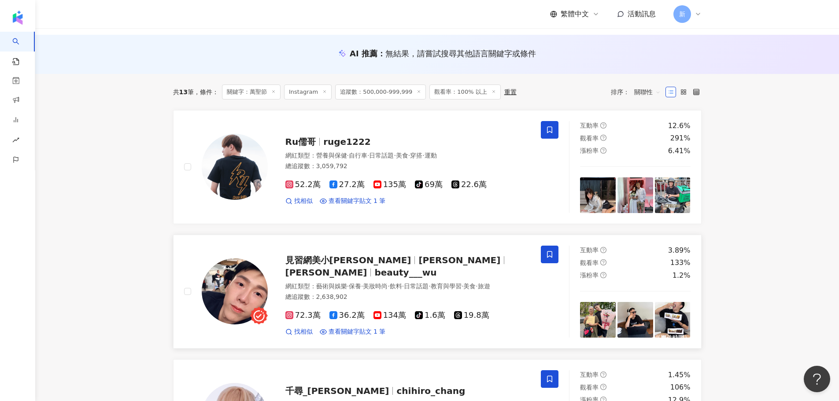
click at [335, 283] on span "藝術與娛樂" at bounding box center [331, 286] width 31 height 7
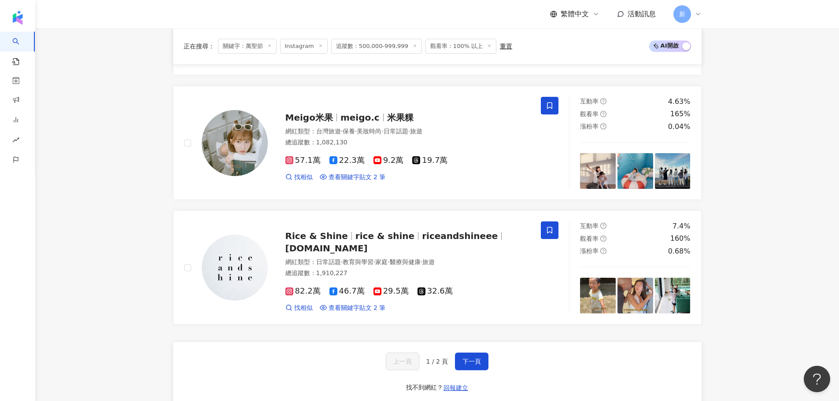
scroll to position [1359, 0]
click at [462, 357] on span "下一頁" at bounding box center [471, 360] width 18 height 7
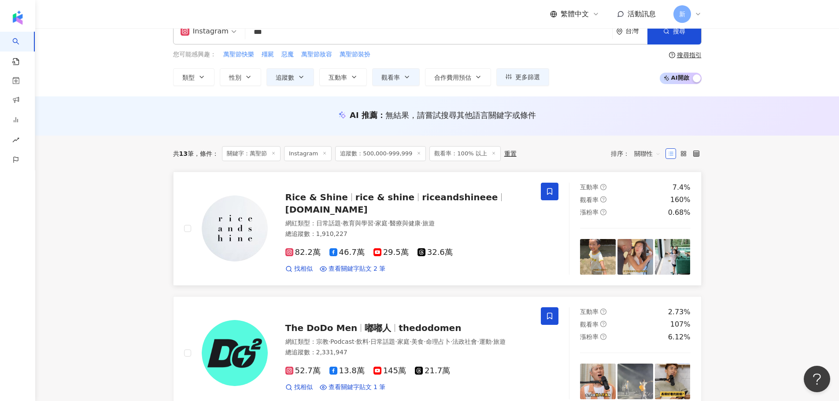
scroll to position [0, 0]
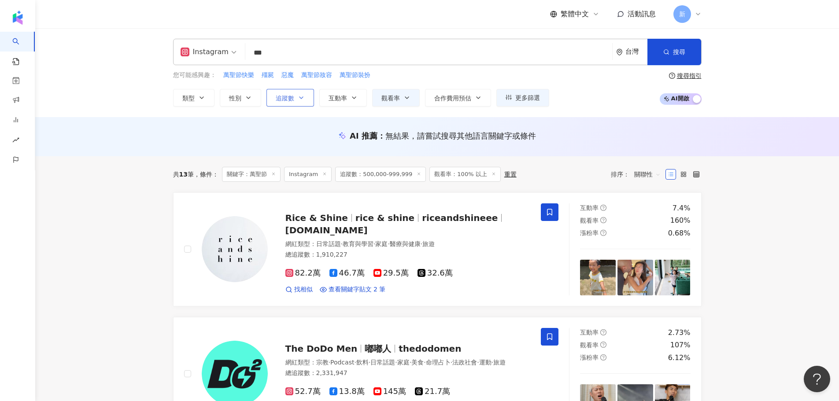
click at [297, 96] on button "追蹤數" at bounding box center [290, 98] width 48 height 18
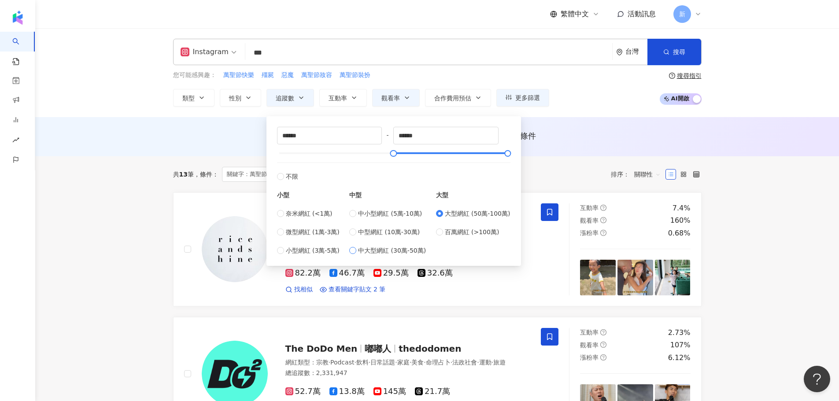
click at [384, 251] on span "中大型網紅 (30萬-50萬)" at bounding box center [392, 251] width 68 height 10
type input "******"
click at [542, 149] on div "AI 推薦 ： 無結果，請嘗試搜尋其他語言關鍵字或條件" at bounding box center [436, 136] width 803 height 39
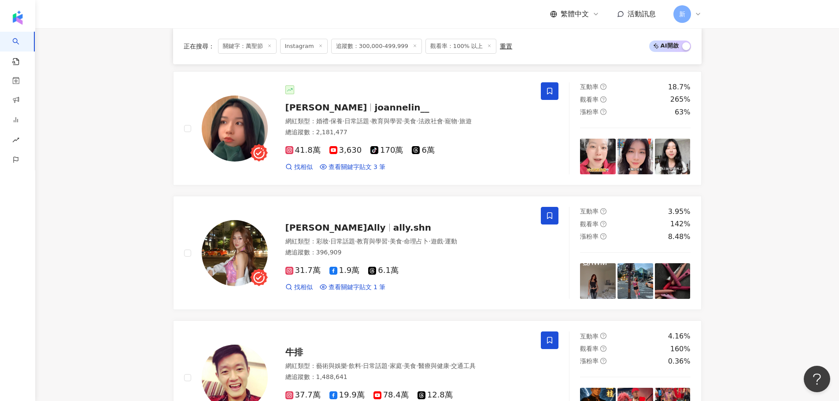
scroll to position [748, 0]
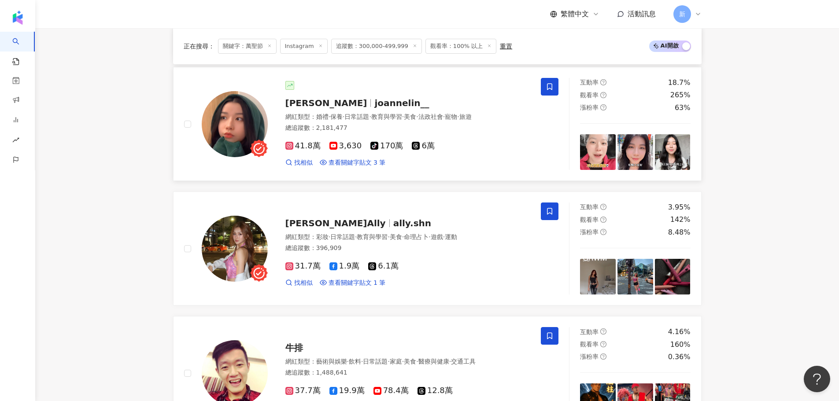
click at [546, 86] on icon at bounding box center [549, 87] width 8 height 8
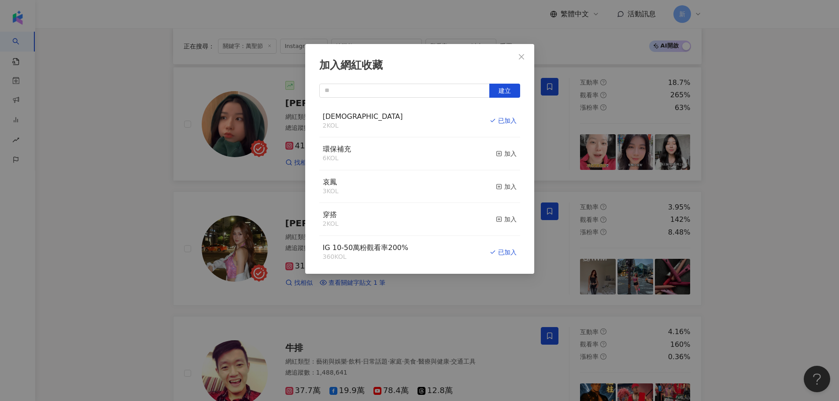
click at [135, 207] on div "加入網紅收藏 建立 萬聖 2 KOL 已加入 環保補充 6 KOL 加入 哀鳳 3 KOL 加入 穿搭 2 KOL 加入 IG 10-50萬粉觀看率200% …" at bounding box center [419, 200] width 839 height 401
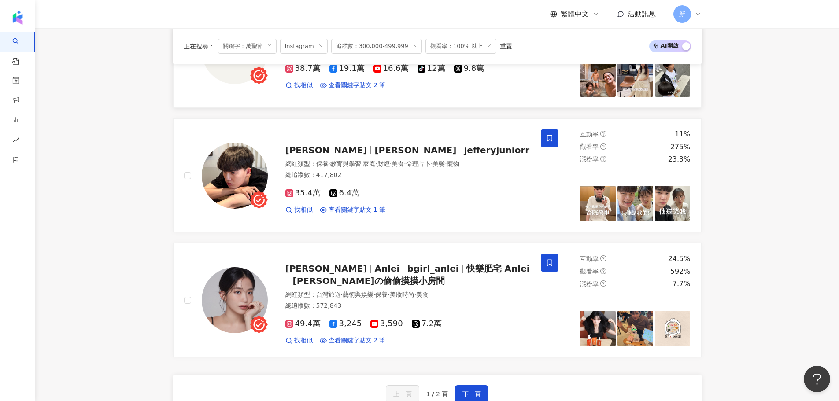
scroll to position [1321, 0]
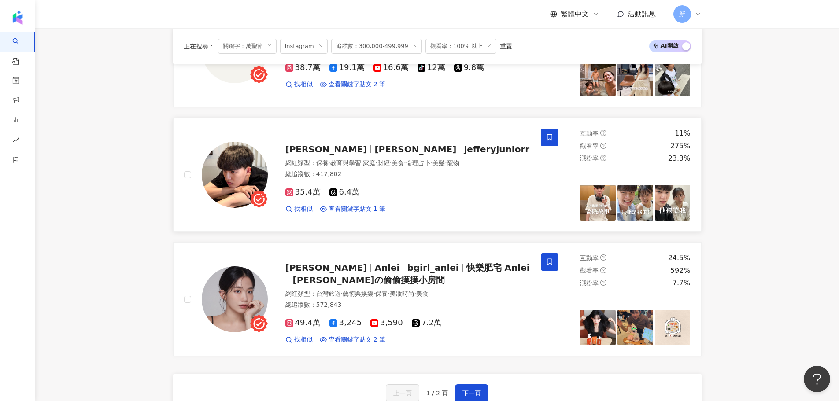
click at [550, 133] on icon at bounding box center [549, 137] width 8 height 8
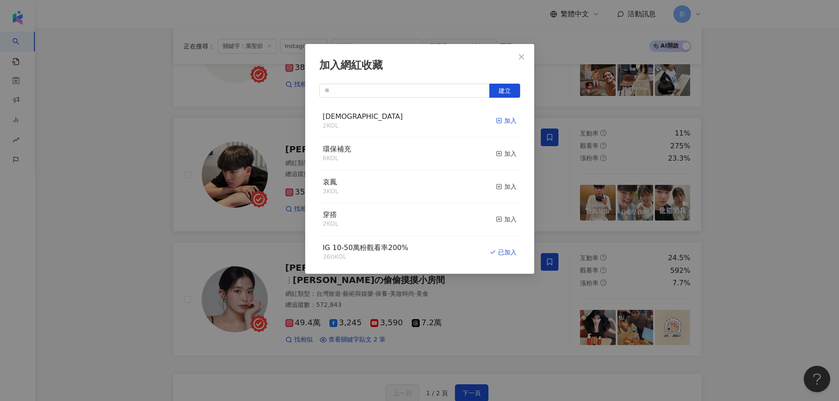
click at [499, 121] on line "button" at bounding box center [499, 121] width 0 height 2
click at [777, 174] on div "加入網紅收藏 建立 萬聖 2 KOL 加入 環保補充 6 KOL 加入 哀鳳 3 KOL 加入 穿搭 2 KOL 加入 IG 10-50萬粉觀看率200% 3…" at bounding box center [419, 200] width 839 height 401
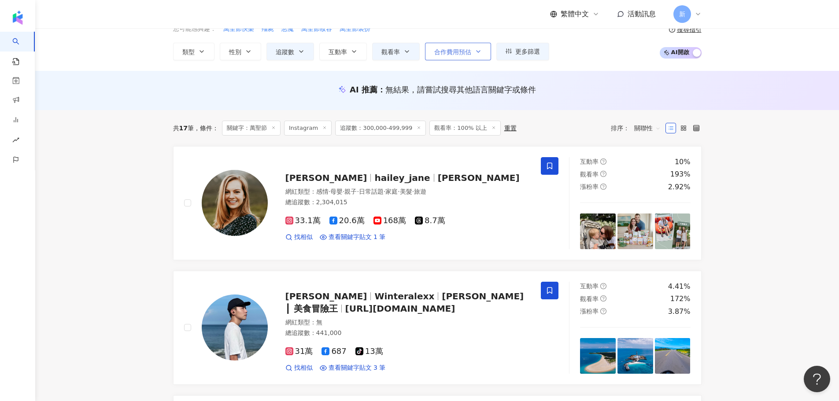
scroll to position [0, 0]
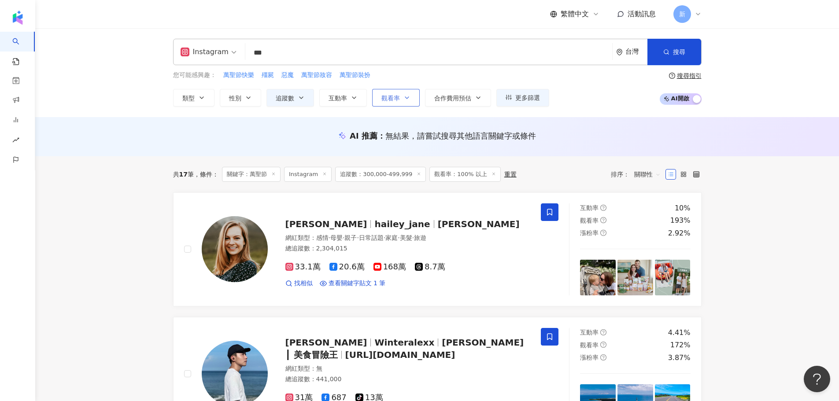
click at [411, 97] on button "觀看率" at bounding box center [396, 98] width 48 height 18
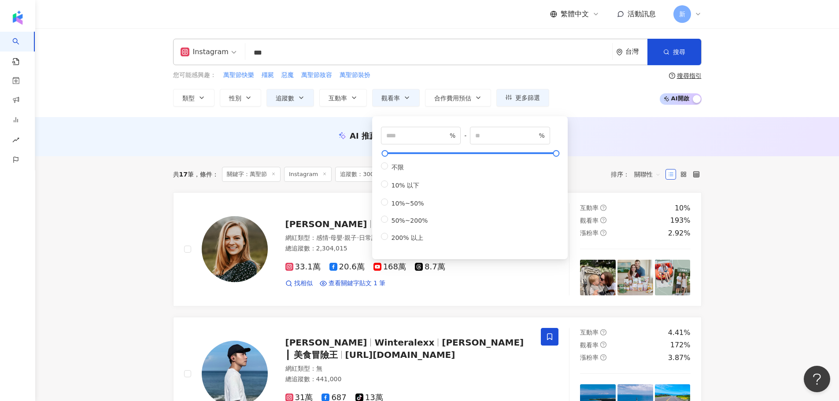
click at [346, 173] on span "追蹤數：300,000-499,999" at bounding box center [380, 174] width 91 height 15
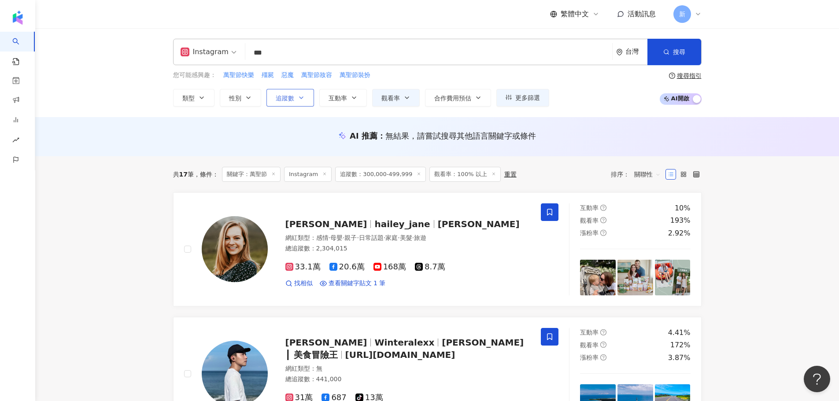
click at [298, 98] on icon "button" at bounding box center [301, 97] width 7 height 7
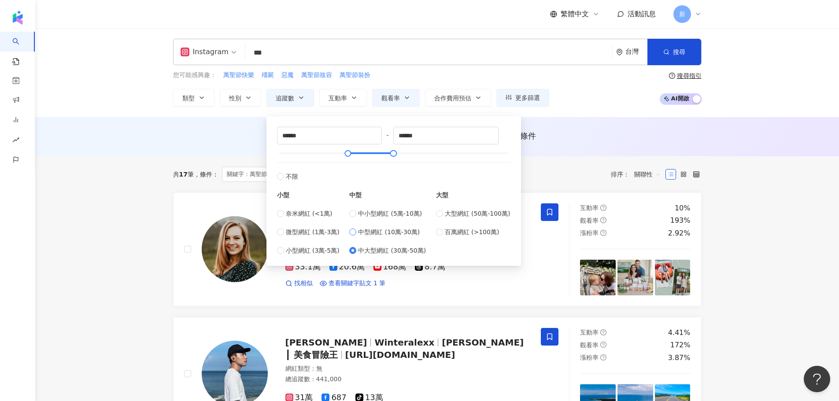
click at [402, 234] on span "中型網紅 (10萬-30萬)" at bounding box center [389, 232] width 62 height 10
type input "******"
click at [576, 129] on div "AI 推薦 ： 無結果，請嘗試搜尋其他語言關鍵字或條件" at bounding box center [436, 136] width 803 height 39
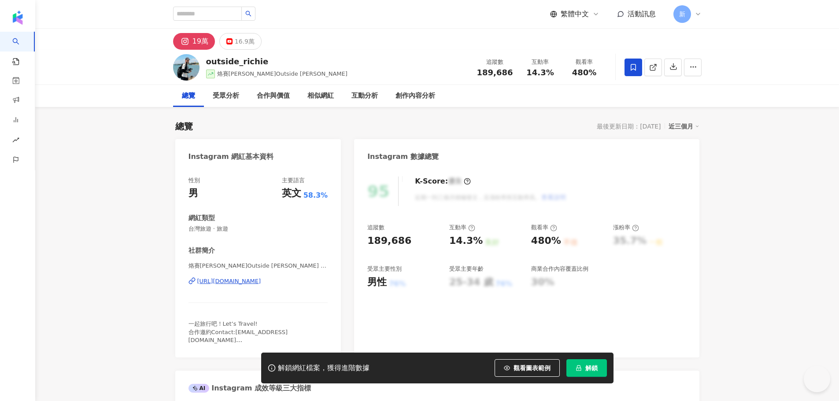
click at [261, 283] on div "[URL][DOMAIN_NAME]" at bounding box center [229, 281] width 64 height 8
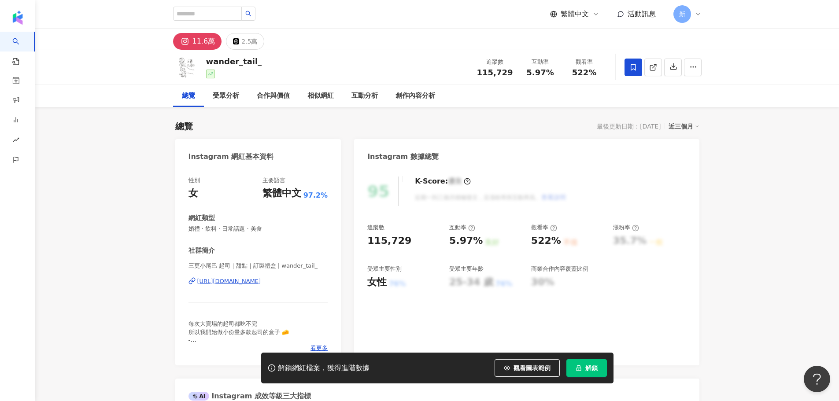
click at [261, 284] on div "https://www.instagram.com/wander_tail_/" at bounding box center [229, 281] width 64 height 8
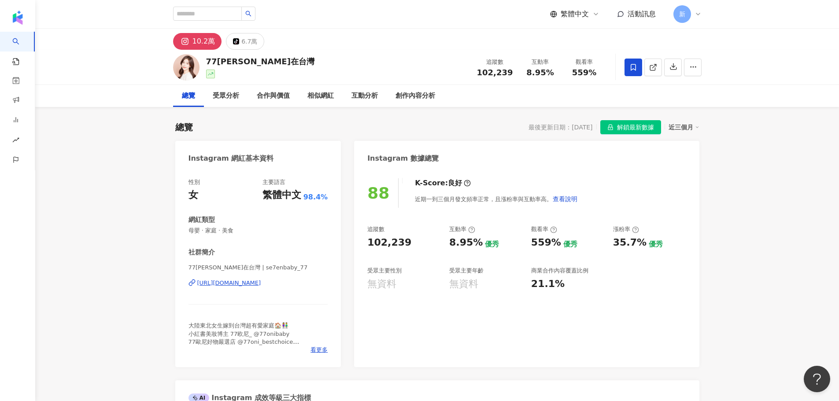
click at [250, 286] on div "[URL][DOMAIN_NAME]" at bounding box center [229, 283] width 64 height 8
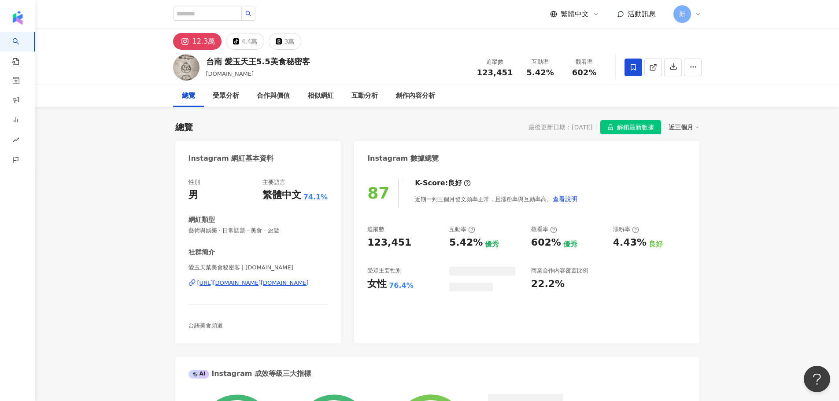
click at [269, 281] on div "https://www.instagram.com/foodiefriend.asia/" at bounding box center [252, 283] width 111 height 8
click at [250, 284] on div "https://www.instagram.com/foodiefriend.asia/" at bounding box center [252, 283] width 111 height 8
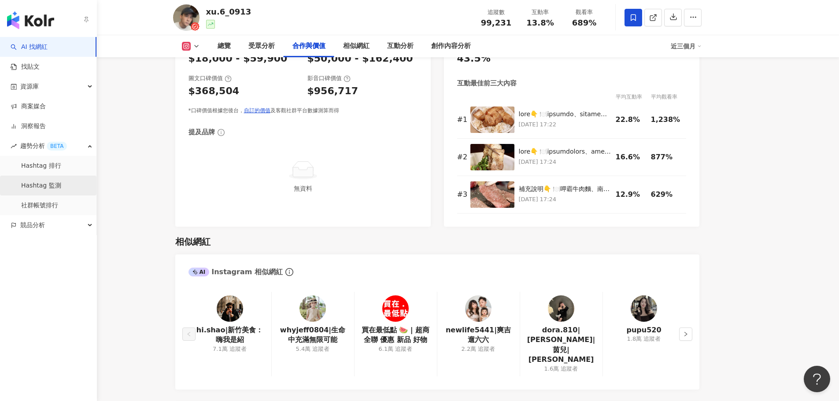
scroll to position [1272, 0]
click at [42, 228] on span "競品分析" at bounding box center [32, 225] width 25 height 20
click at [49, 262] on link "關鍵字提及分析" at bounding box center [42, 265] width 43 height 9
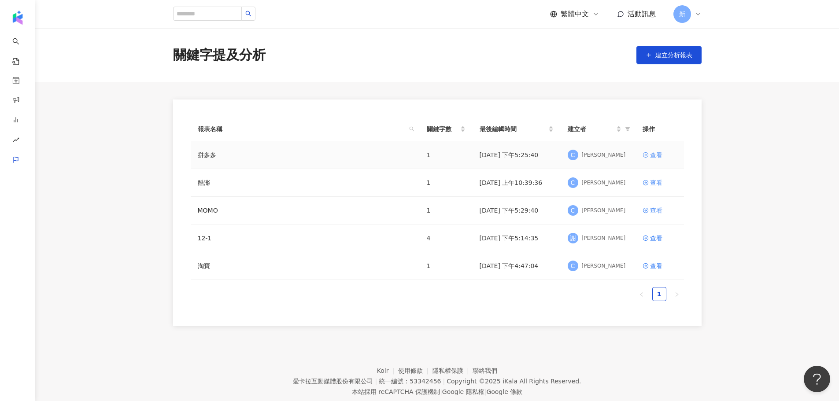
click at [655, 156] on div "查看" at bounding box center [656, 155] width 12 height 10
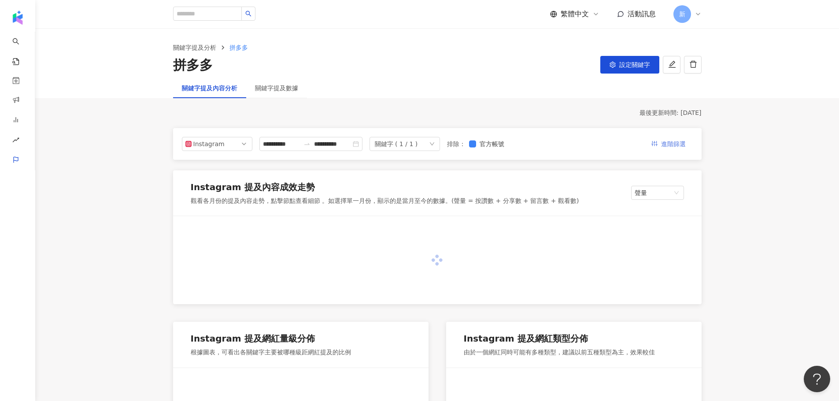
click at [674, 146] on span "進階篩選" at bounding box center [673, 144] width 25 height 14
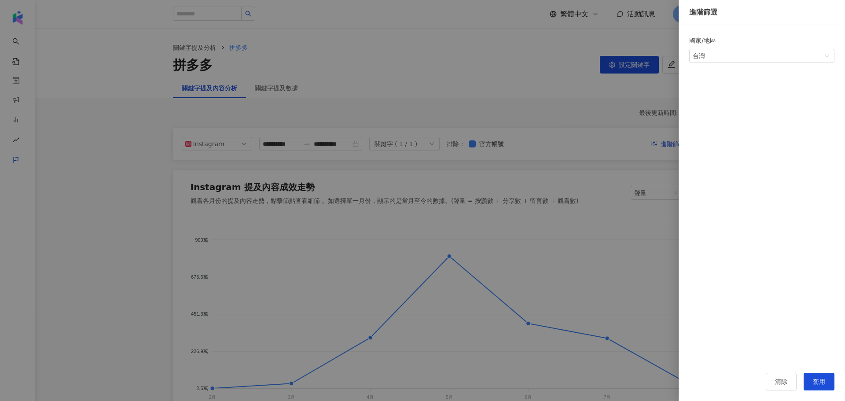
click at [541, 98] on div at bounding box center [422, 200] width 845 height 401
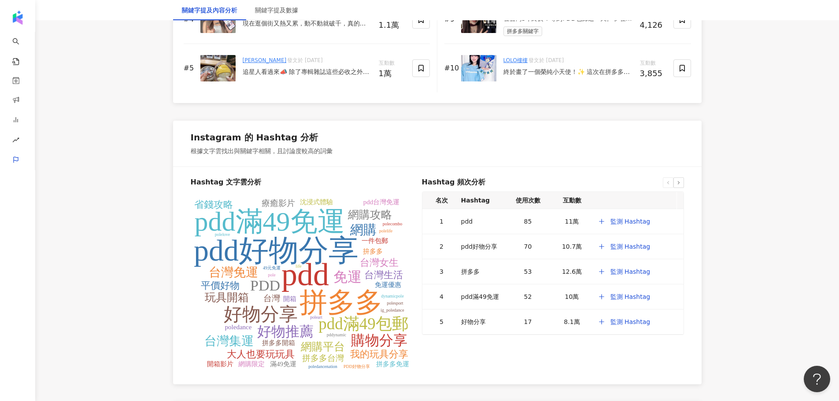
scroll to position [1849, 0]
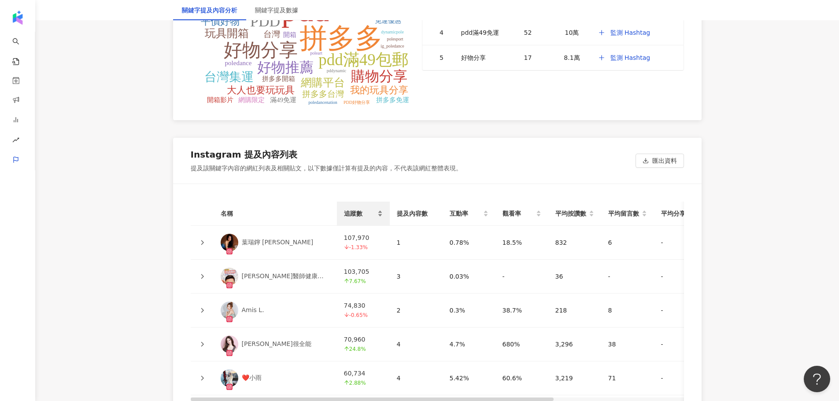
click at [361, 215] on span "追蹤數" at bounding box center [360, 214] width 32 height 10
click at [359, 215] on span "追蹤數" at bounding box center [360, 214] width 32 height 10
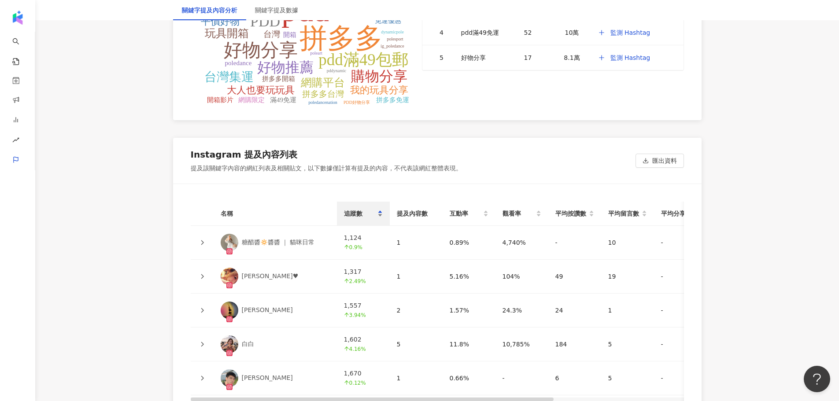
click at [357, 214] on span "追蹤數" at bounding box center [360, 214] width 32 height 10
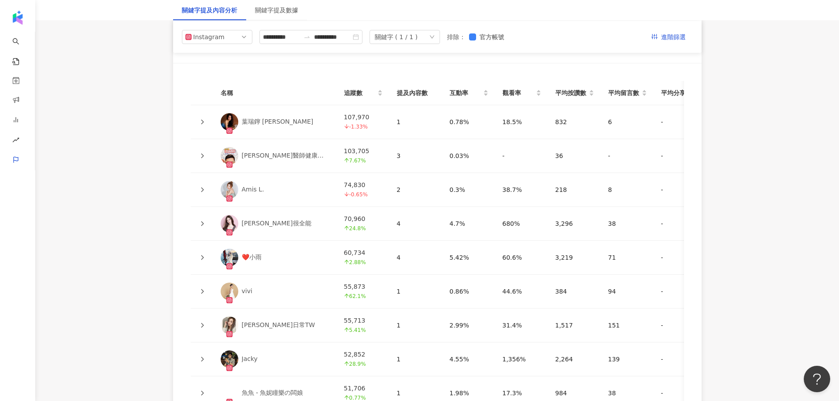
scroll to position [1865, 0]
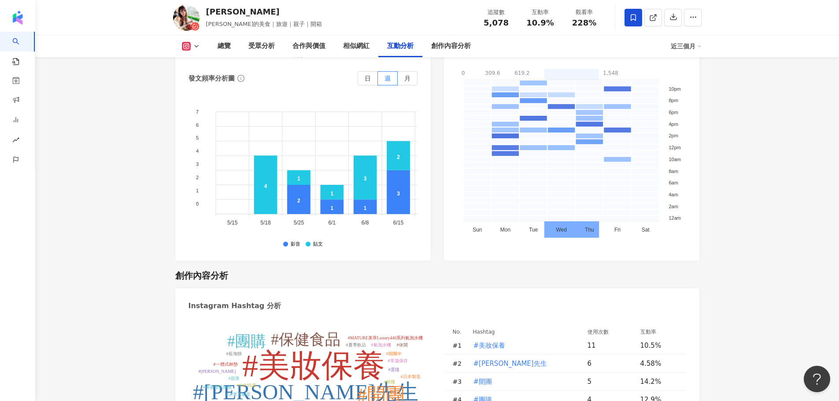
scroll to position [2597, 0]
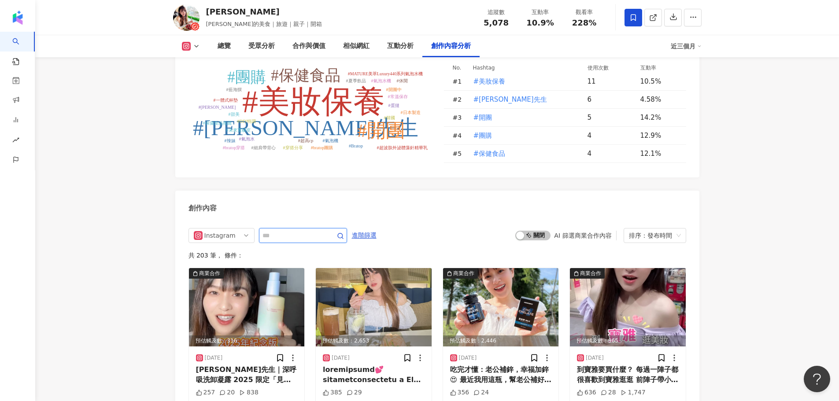
click at [292, 230] on input "text" at bounding box center [293, 235] width 62 height 11
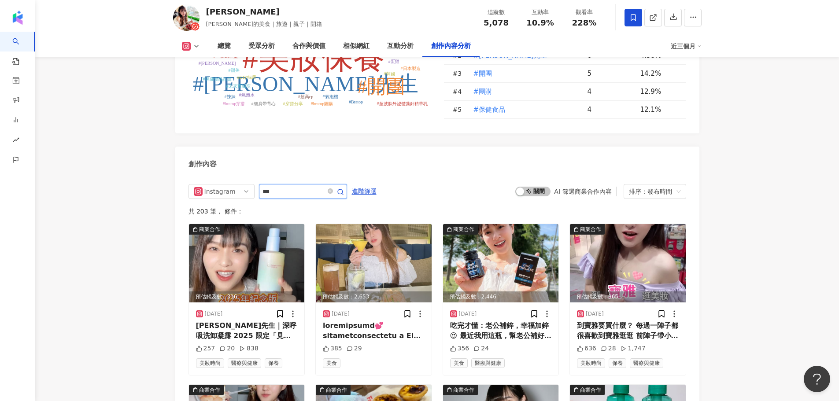
type input "***"
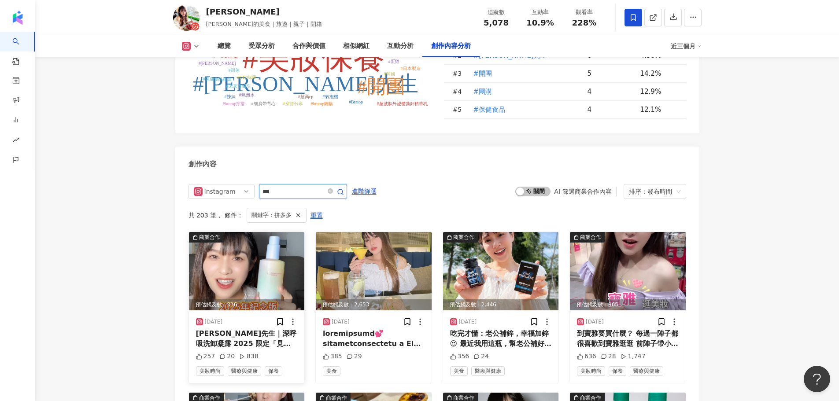
scroll to position [2717, 0]
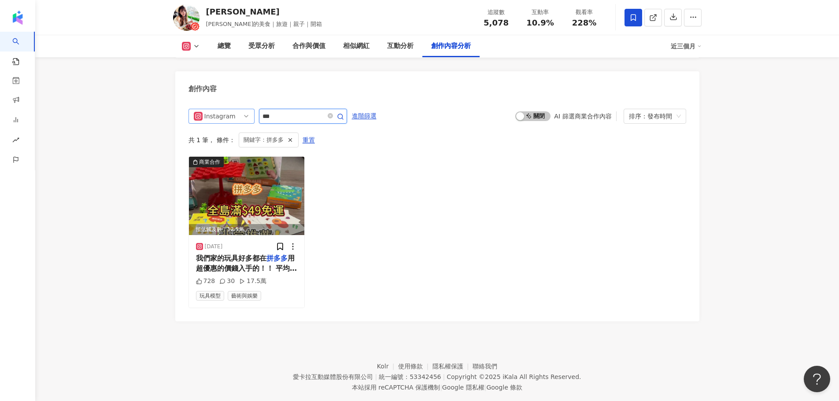
drag, startPoint x: 293, startPoint y: 103, endPoint x: 242, endPoint y: 103, distance: 50.6
click at [242, 109] on div "Instagram ***" at bounding box center [267, 116] width 158 height 15
click at [239, 109] on span "Instagram" at bounding box center [221, 116] width 55 height 14
click at [217, 160] on div "Facebook" at bounding box center [220, 165] width 29 height 10
click at [199, 45] on icon at bounding box center [196, 46] width 7 height 7
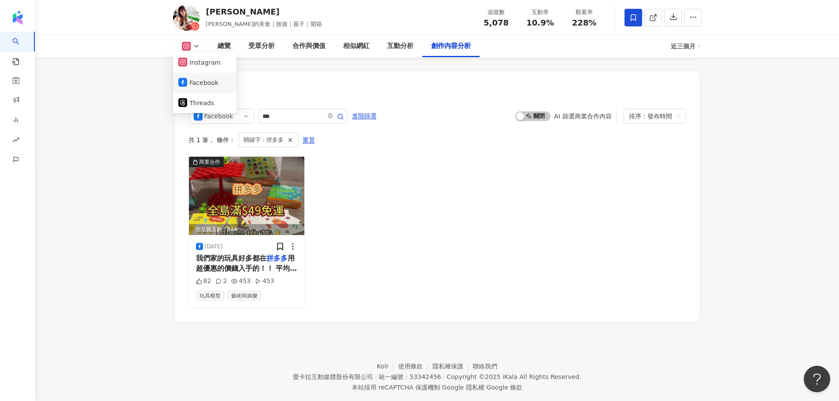
click at [200, 86] on button "Facebook" at bounding box center [204, 83] width 53 height 12
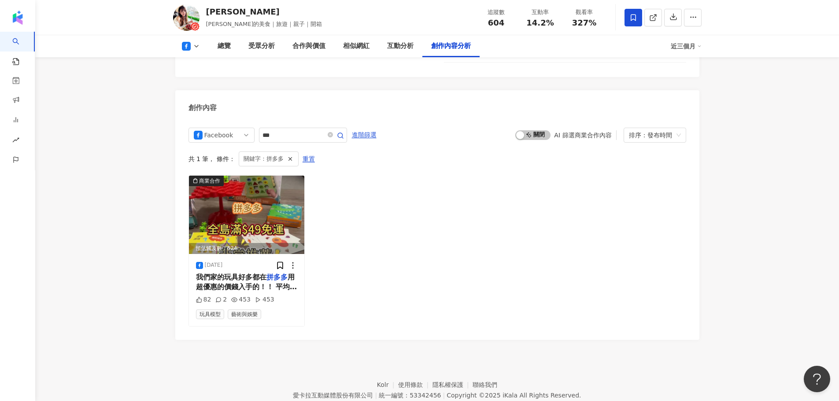
scroll to position [2396, 0]
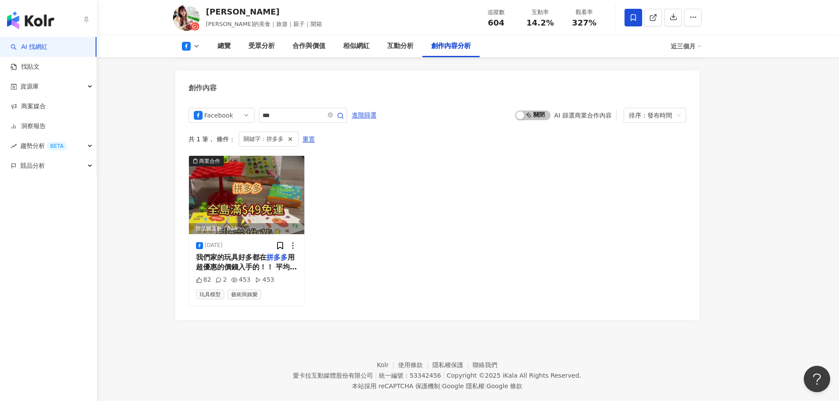
click at [19, 17] on img "button" at bounding box center [30, 20] width 47 height 18
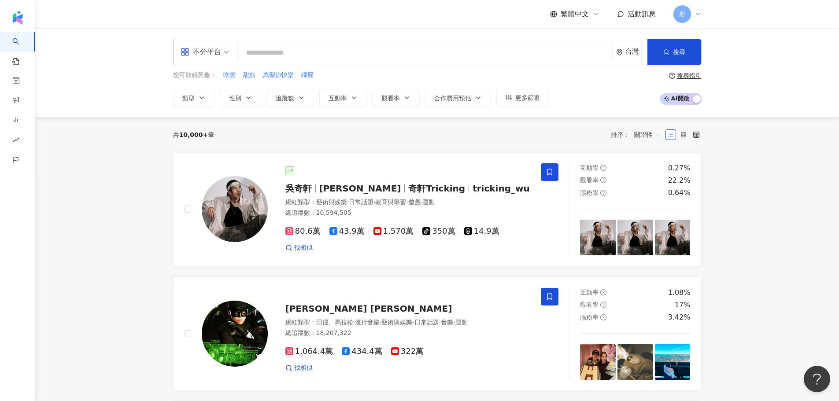
click at [211, 53] on div "不分平台" at bounding box center [200, 52] width 41 height 14
click at [212, 95] on div "Instagram" at bounding box center [208, 92] width 50 height 11
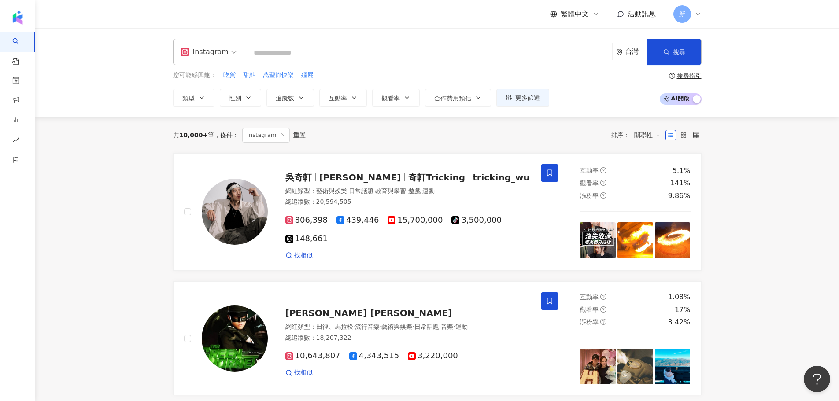
click at [282, 52] on input "search" at bounding box center [429, 52] width 360 height 17
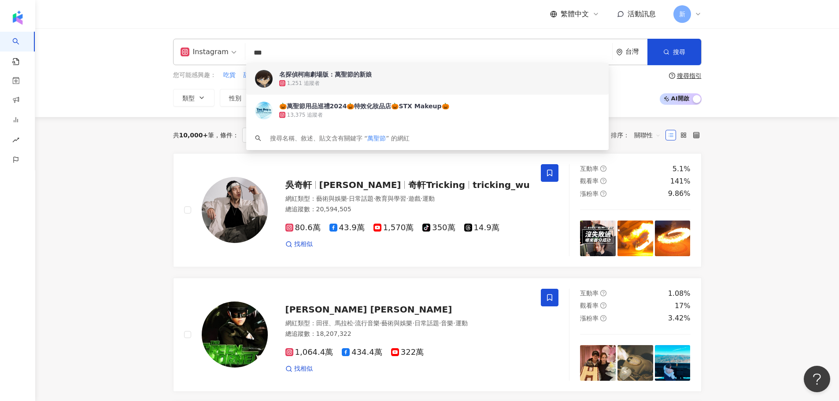
click at [321, 50] on input "***" at bounding box center [429, 52] width 360 height 17
type input "***"
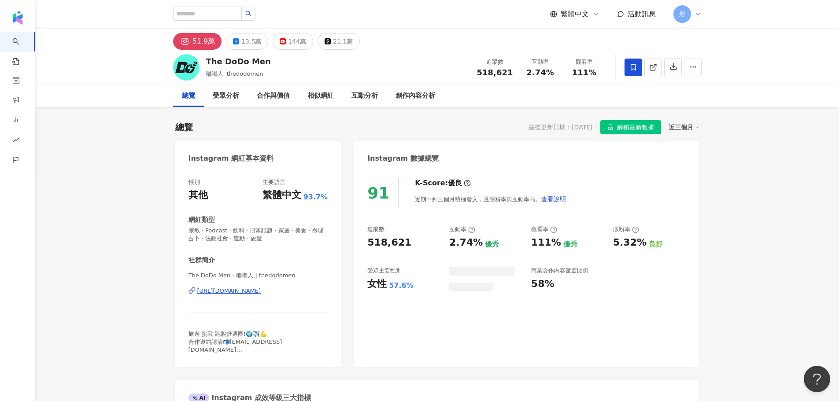
scroll to position [54, 0]
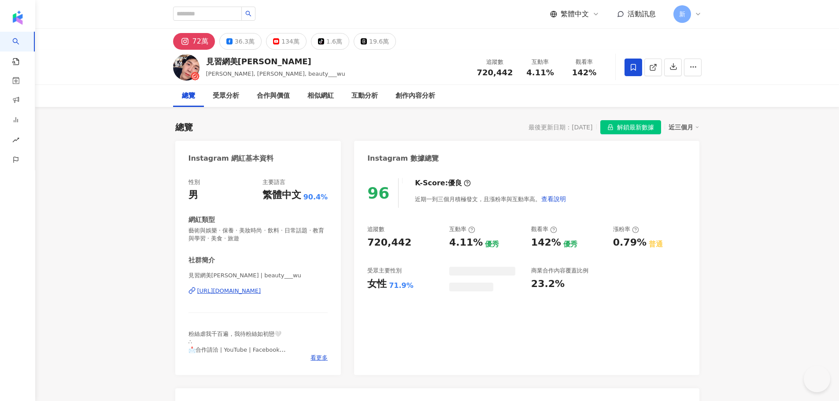
click at [257, 293] on div "[URL][DOMAIN_NAME]" at bounding box center [229, 291] width 64 height 8
